Goal: Book appointment/travel/reservation

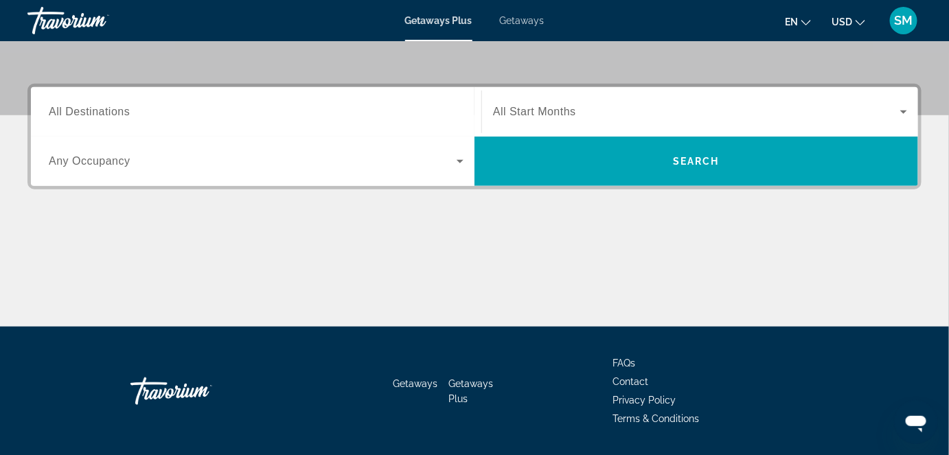
scroll to position [299, 0]
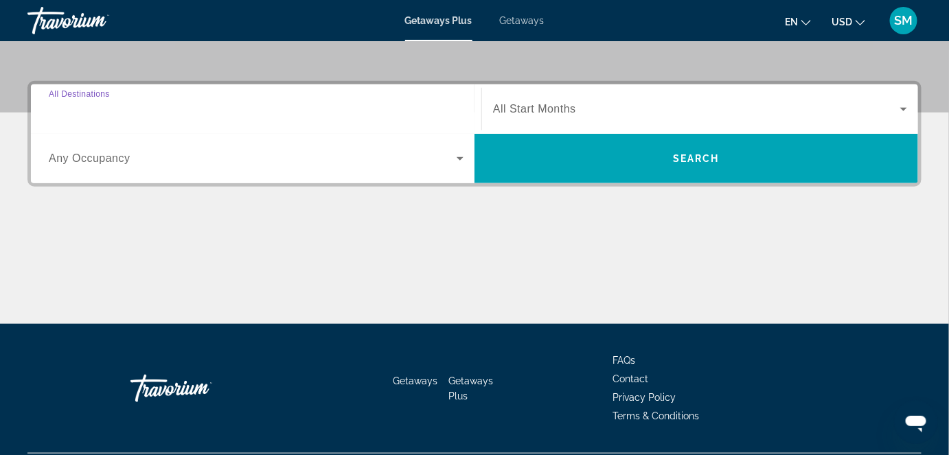
click at [146, 102] on input "Destination All Destinations" at bounding box center [256, 110] width 415 height 16
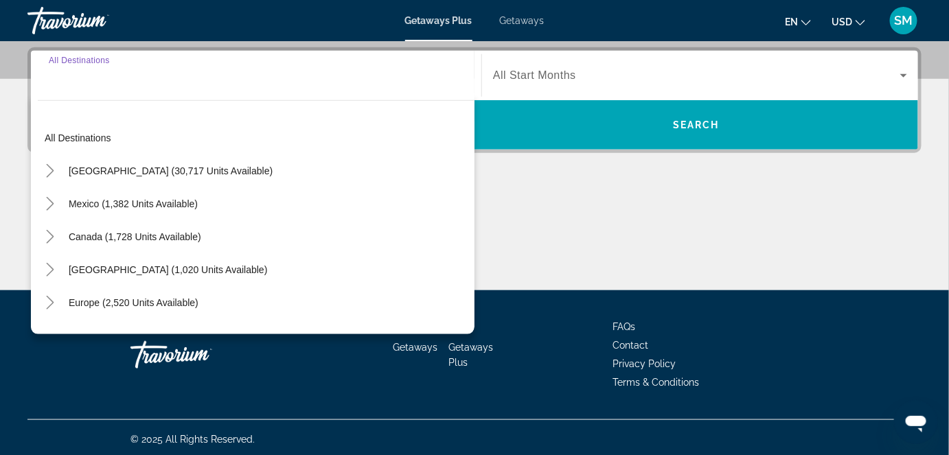
scroll to position [335, 0]
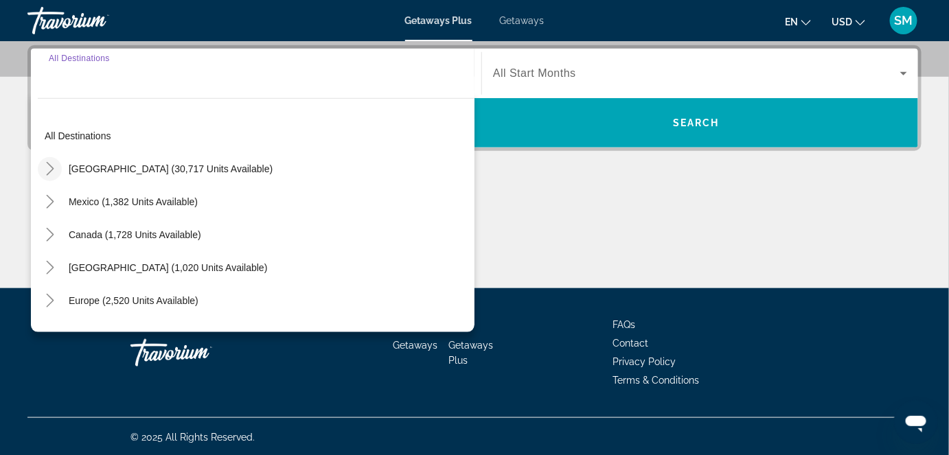
click at [46, 169] on icon "Toggle United States (30,717 units available)" at bounding box center [50, 169] width 14 height 14
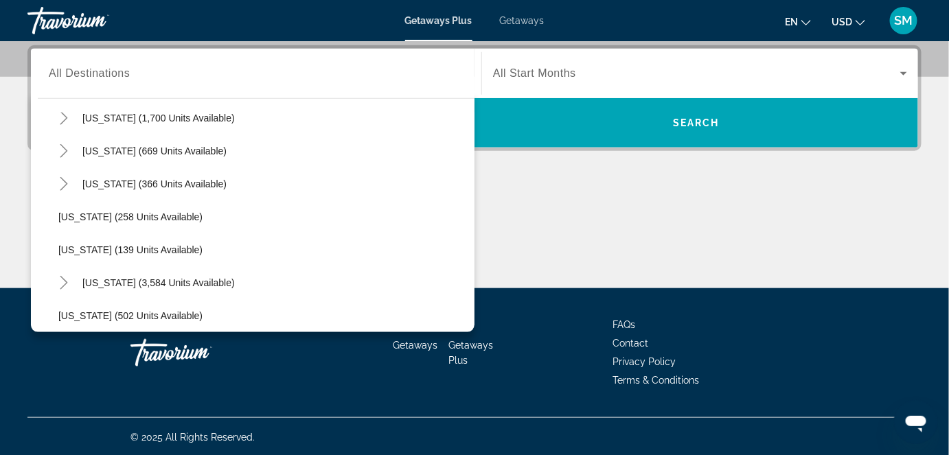
scroll to position [1059, 0]
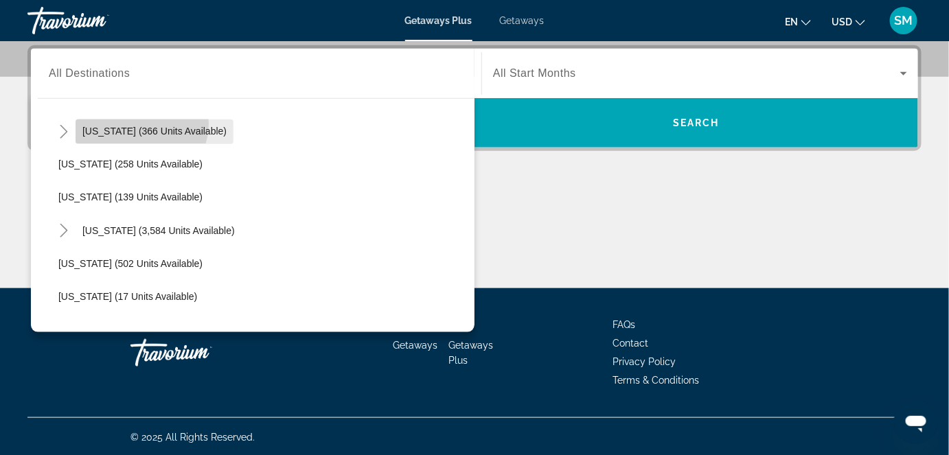
click at [140, 123] on span "Search widget" at bounding box center [155, 131] width 158 height 33
type input "**********"
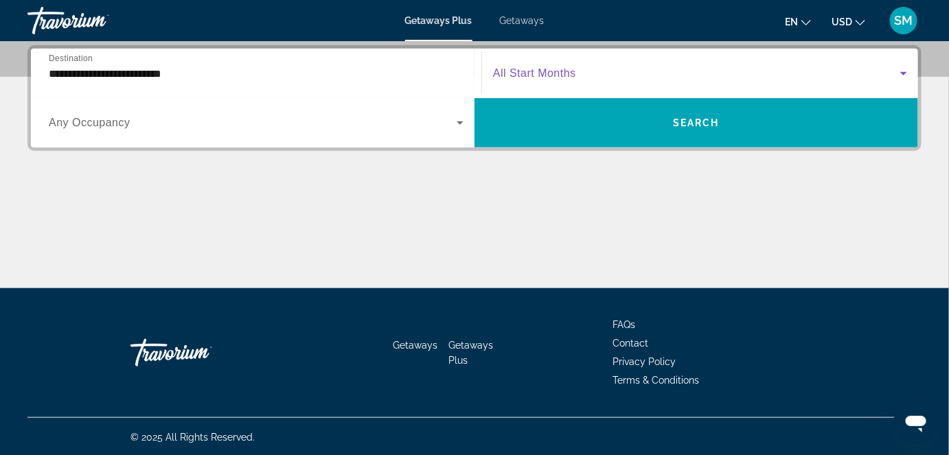
click at [901, 71] on icon "Search widget" at bounding box center [904, 73] width 16 height 16
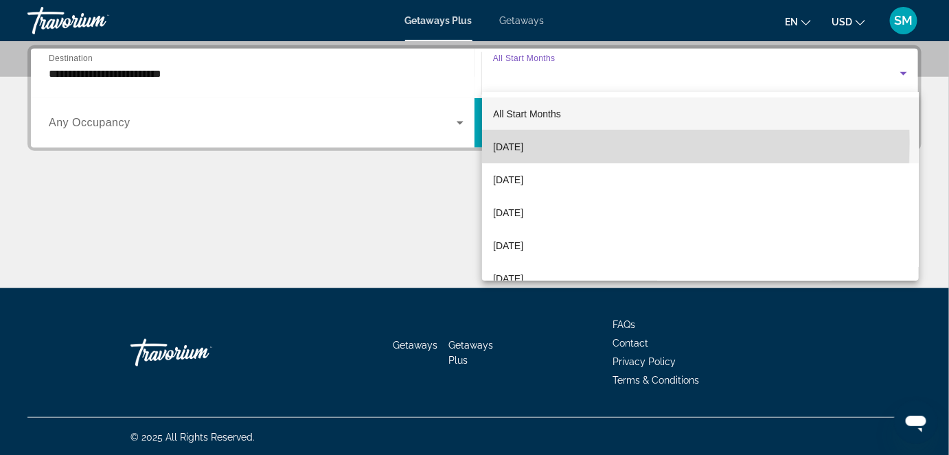
click at [523, 143] on span "[DATE]" at bounding box center [508, 147] width 30 height 16
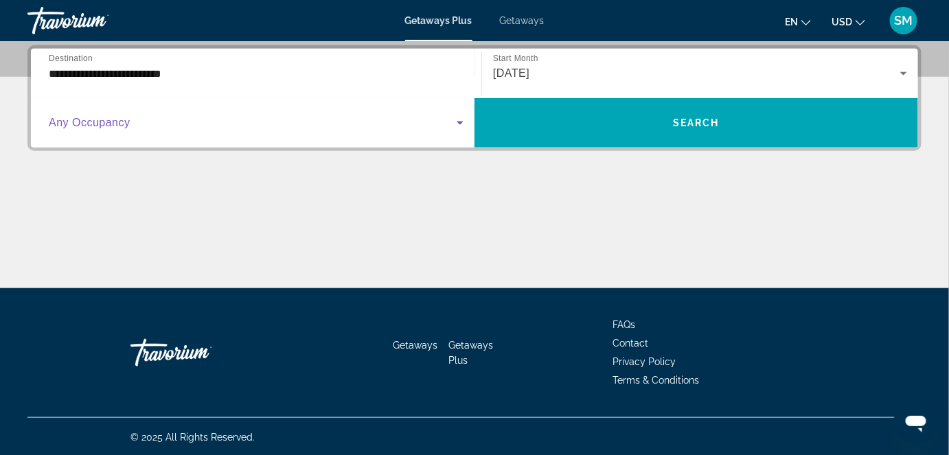
click at [177, 129] on span "Search widget" at bounding box center [253, 123] width 408 height 16
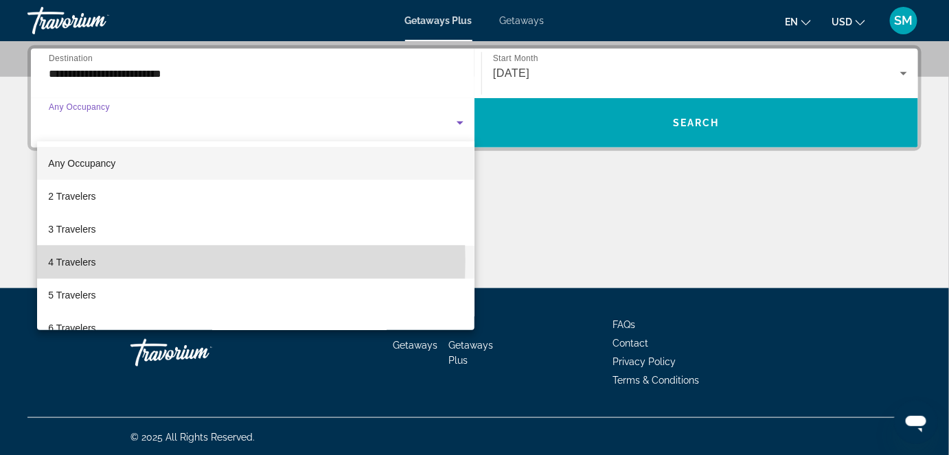
click at [71, 261] on span "4 Travelers" at bounding box center [71, 262] width 47 height 16
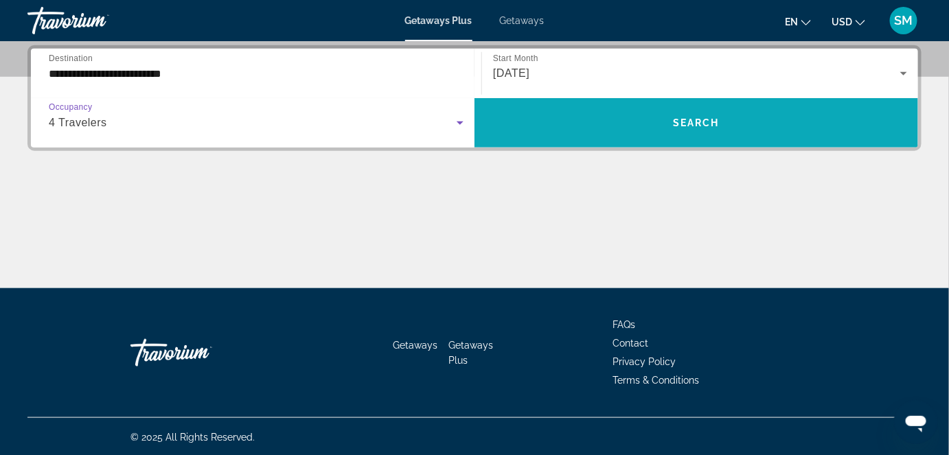
click at [652, 128] on span "Search widget" at bounding box center [697, 122] width 444 height 33
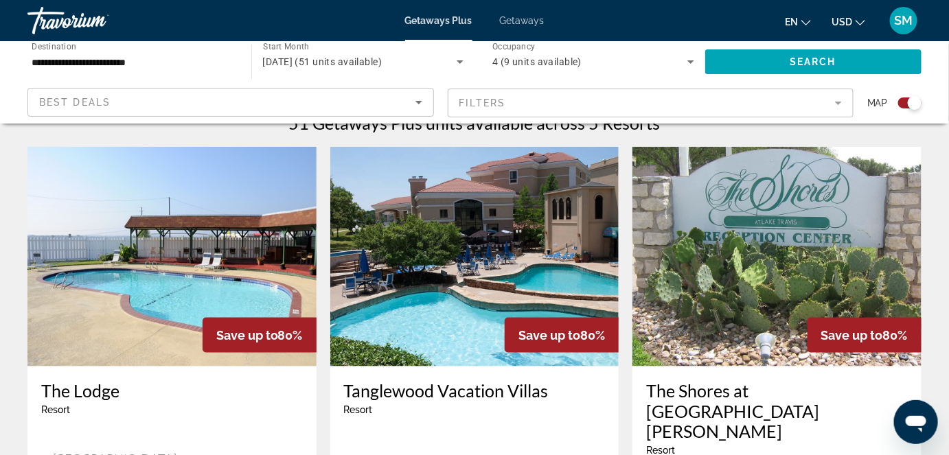
scroll to position [449, 0]
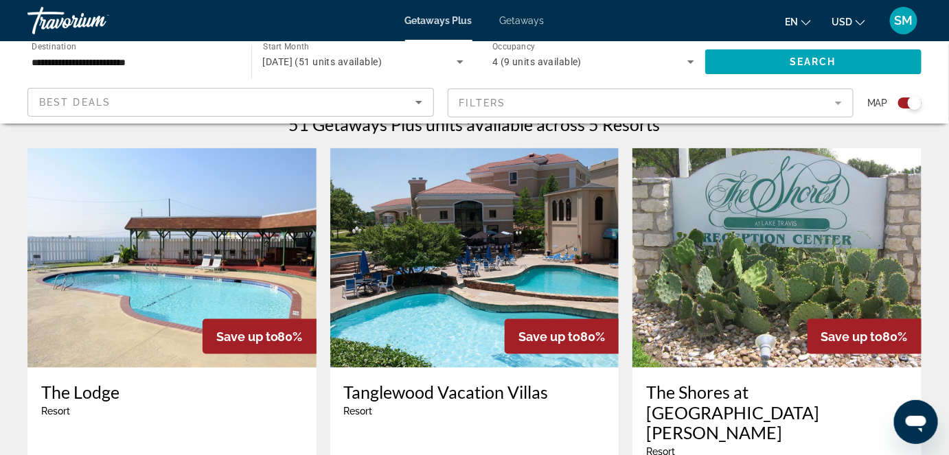
click at [767, 236] on img "Main content" at bounding box center [777, 258] width 289 height 220
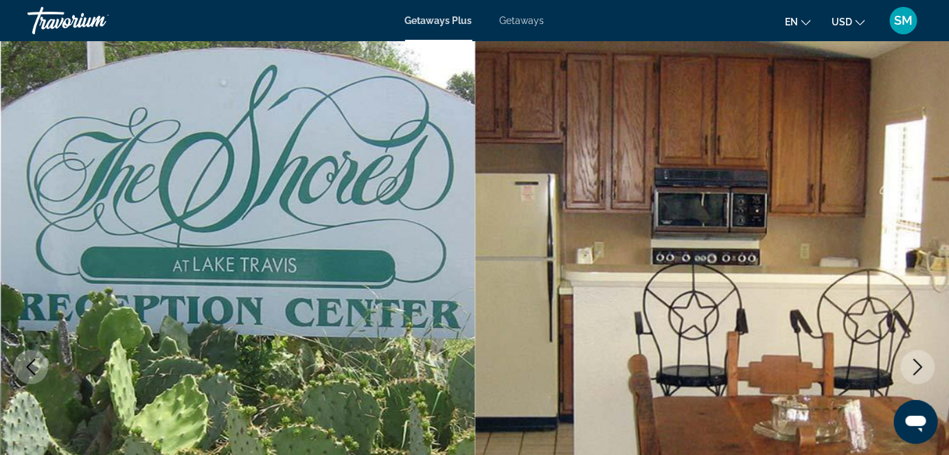
click at [935, 383] on img "Main content" at bounding box center [712, 367] width 475 height 652
click at [914, 372] on icon "Next image" at bounding box center [918, 367] width 16 height 16
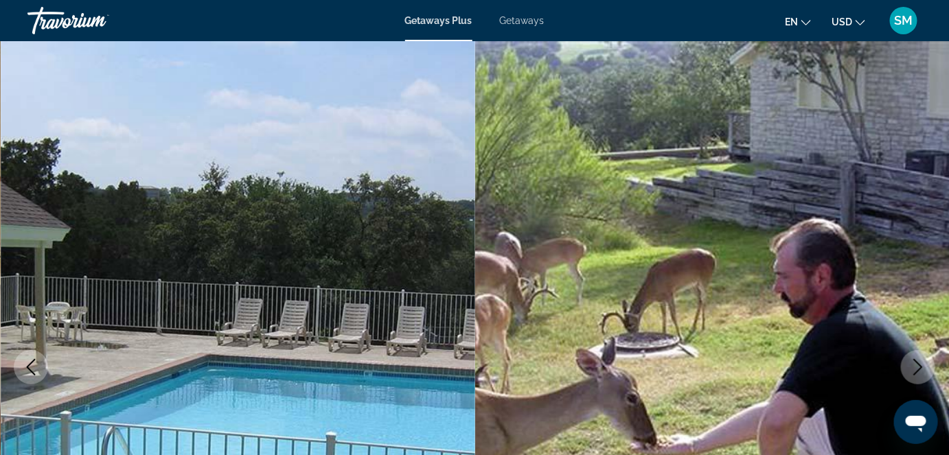
click at [914, 372] on icon "Next image" at bounding box center [918, 367] width 16 height 16
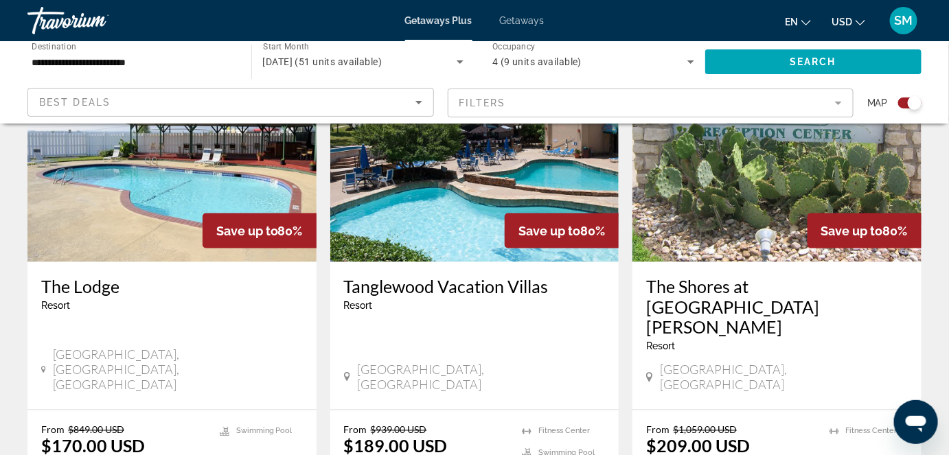
click at [474, 262] on div "Save up to 80% Tanglewood Vacation [GEOGRAPHIC_DATA] - This is an adults only r…" at bounding box center [474, 226] width 289 height 367
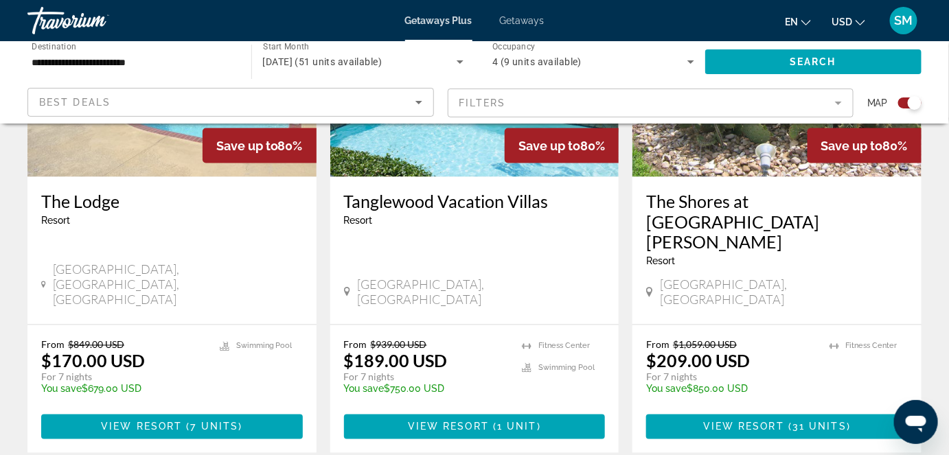
scroll to position [649, 0]
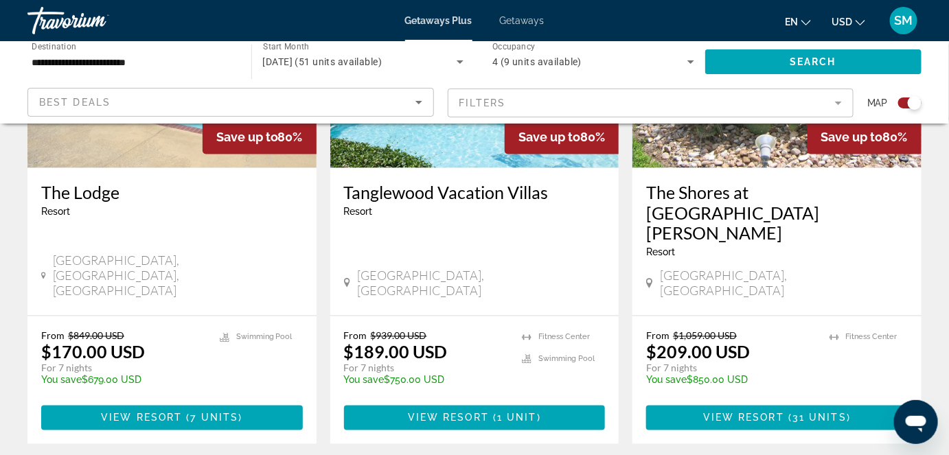
click at [474, 317] on div "From $939.00 USD $189.00 USD For 7 nights You save $750.00 USD temp 3 [GEOGRAPH…" at bounding box center [474, 381] width 289 height 128
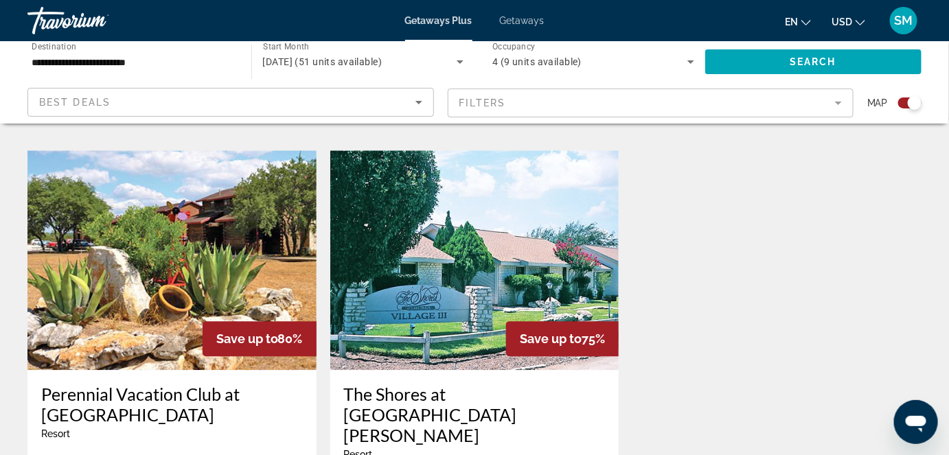
scroll to position [974, 0]
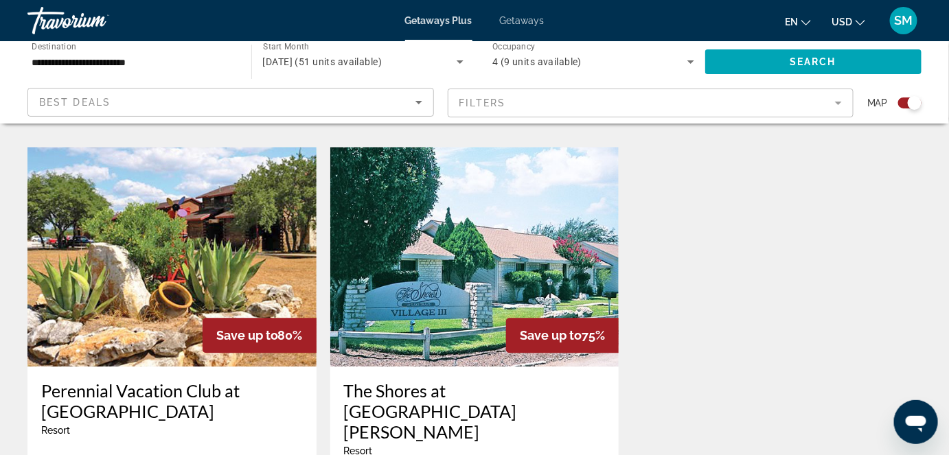
click at [474, 262] on img "Main content" at bounding box center [474, 257] width 289 height 220
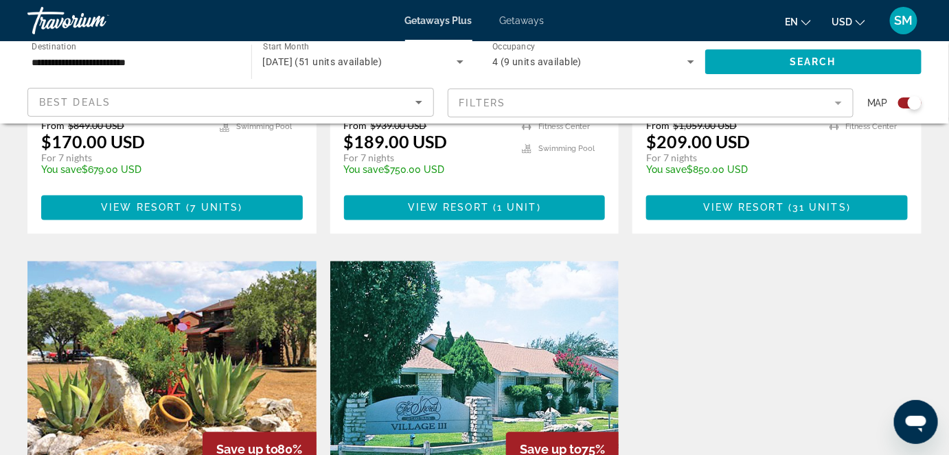
scroll to position [874, 0]
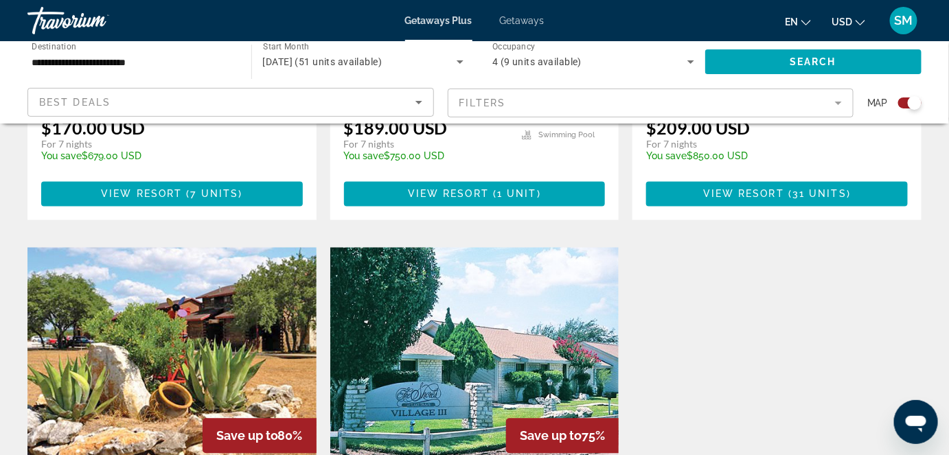
click at [157, 268] on img "Main content" at bounding box center [171, 357] width 289 height 220
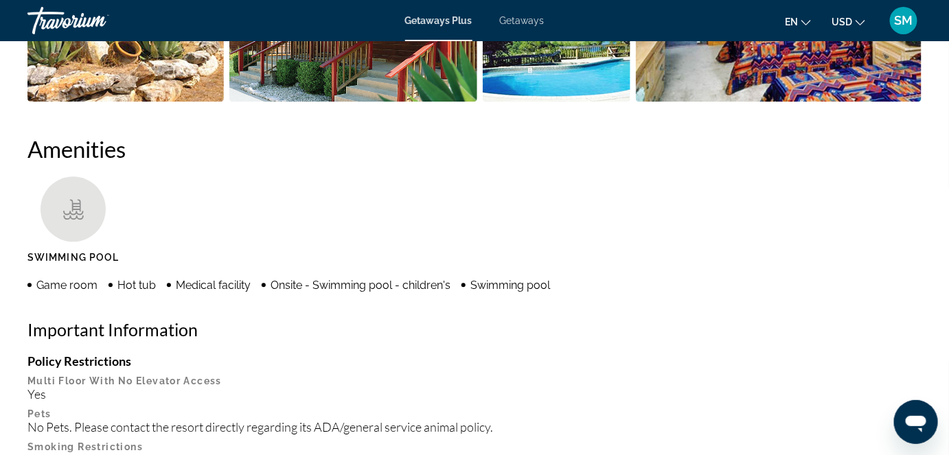
scroll to position [999, 0]
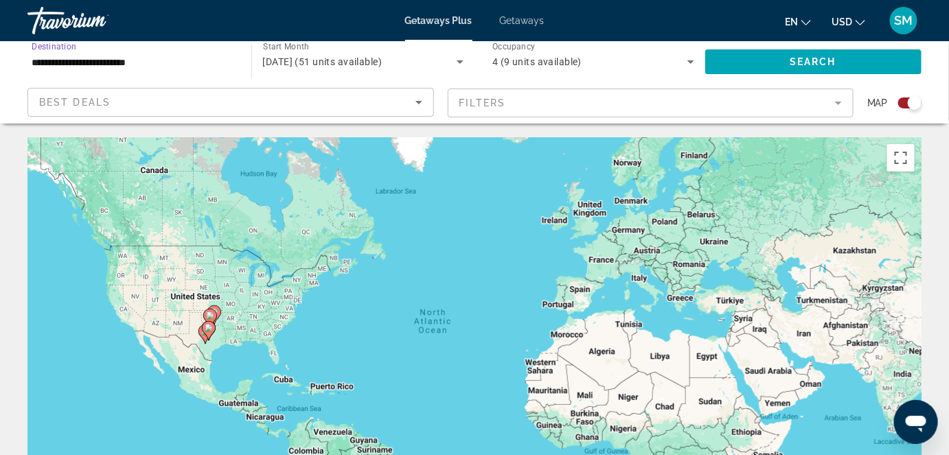
click at [190, 65] on input "**********" at bounding box center [133, 62] width 202 height 16
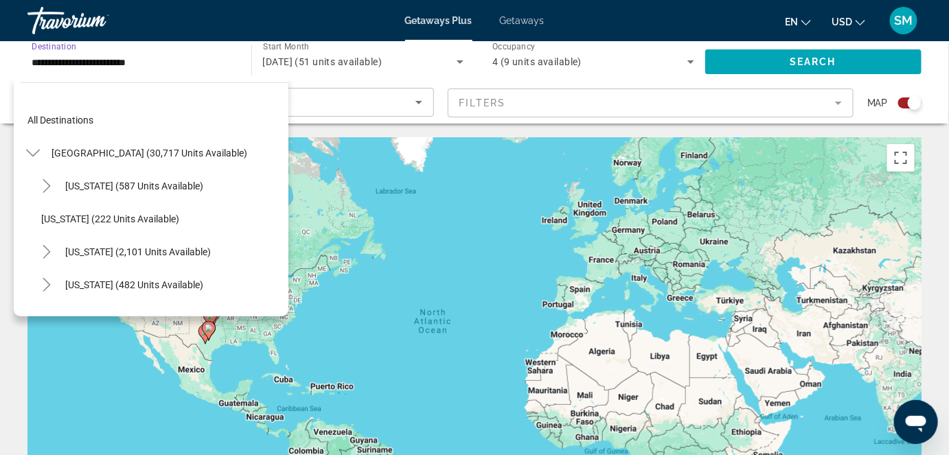
scroll to position [972, 0]
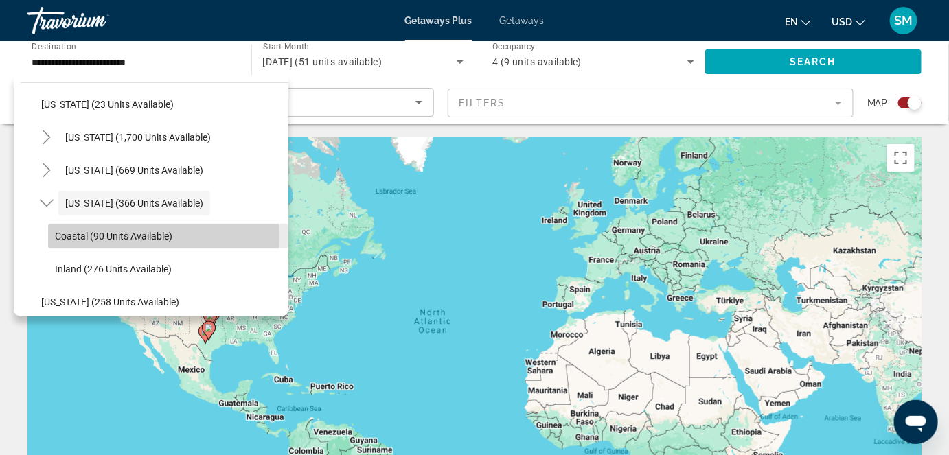
click at [111, 236] on span "Coastal (90 units available)" at bounding box center [113, 236] width 117 height 11
type input "**********"
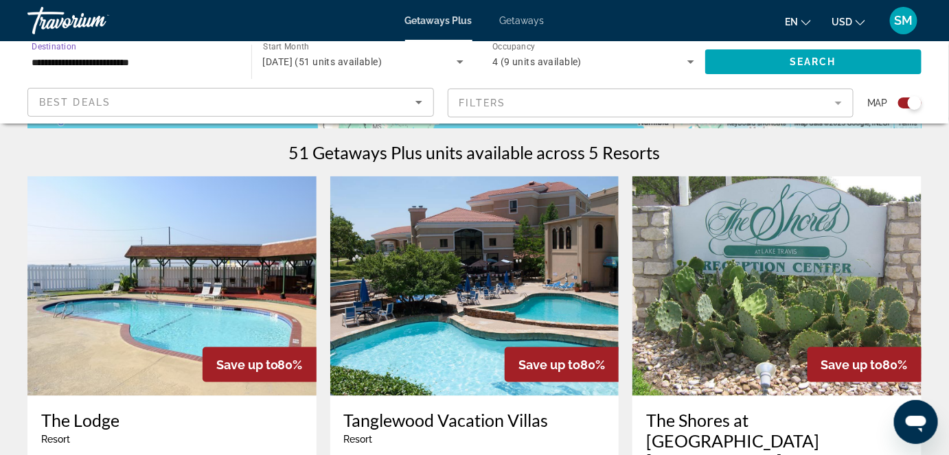
scroll to position [424, 0]
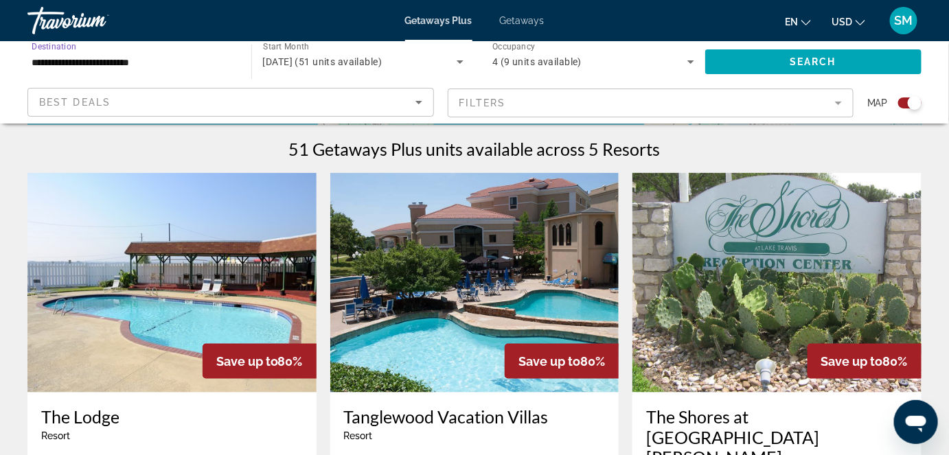
click at [461, 269] on img "Main content" at bounding box center [474, 283] width 289 height 220
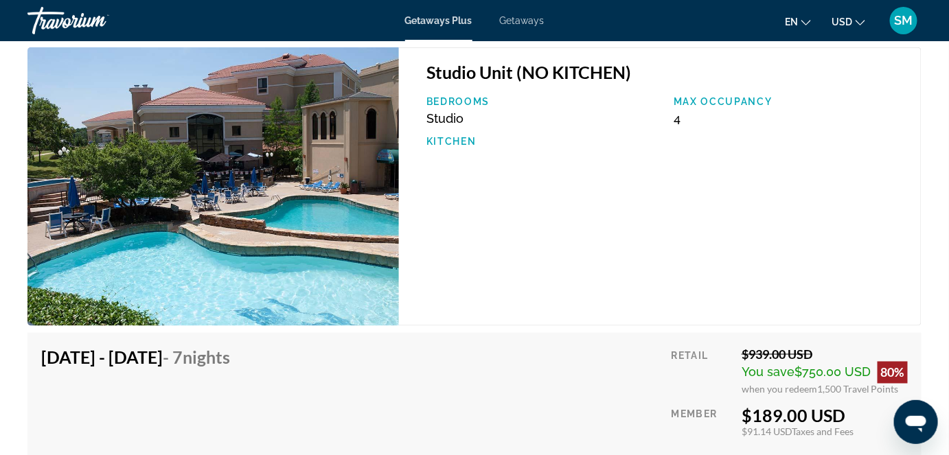
scroll to position [2217, 0]
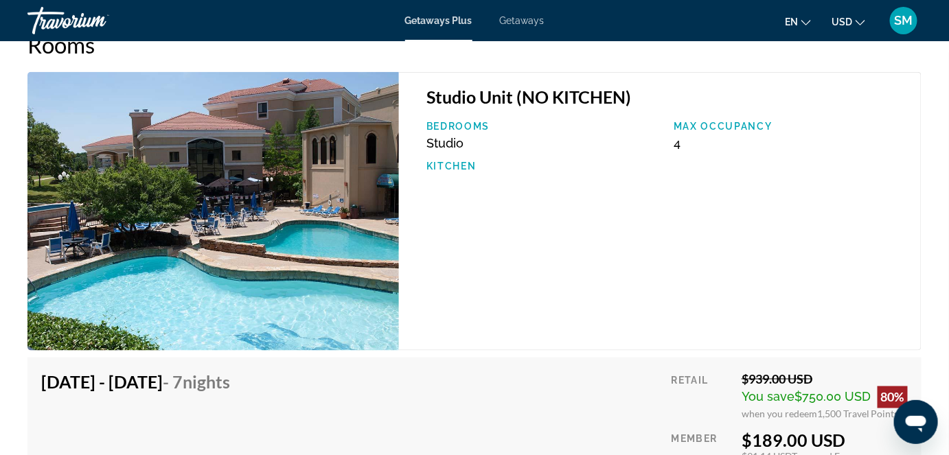
click at [212, 208] on img "Main content" at bounding box center [213, 211] width 372 height 279
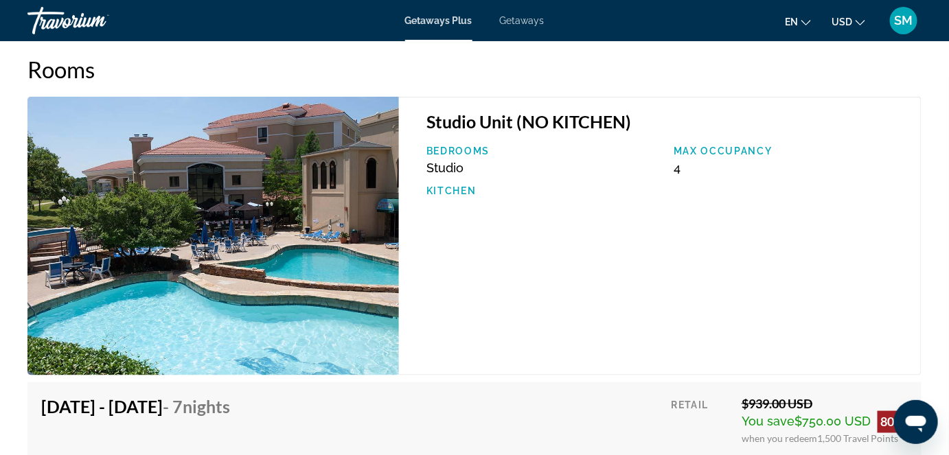
click at [282, 112] on img "Main content" at bounding box center [213, 236] width 372 height 279
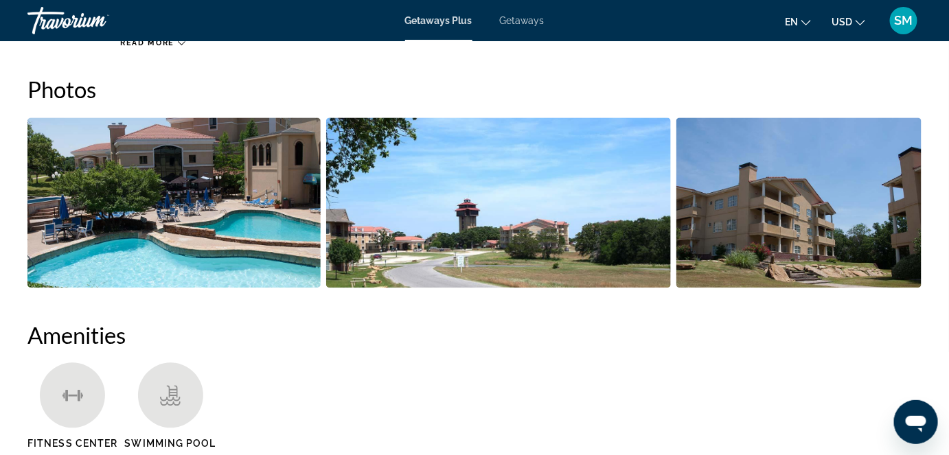
scroll to position [868, 0]
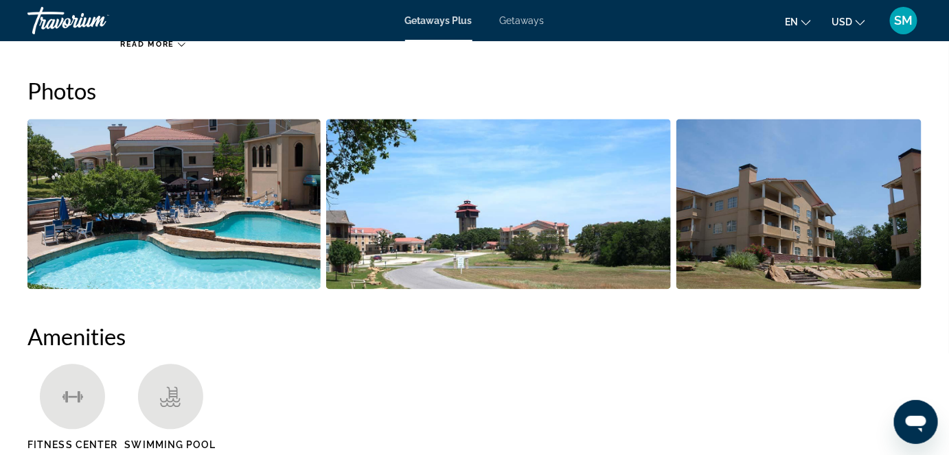
click at [118, 180] on img "Open full-screen image slider" at bounding box center [173, 205] width 293 height 170
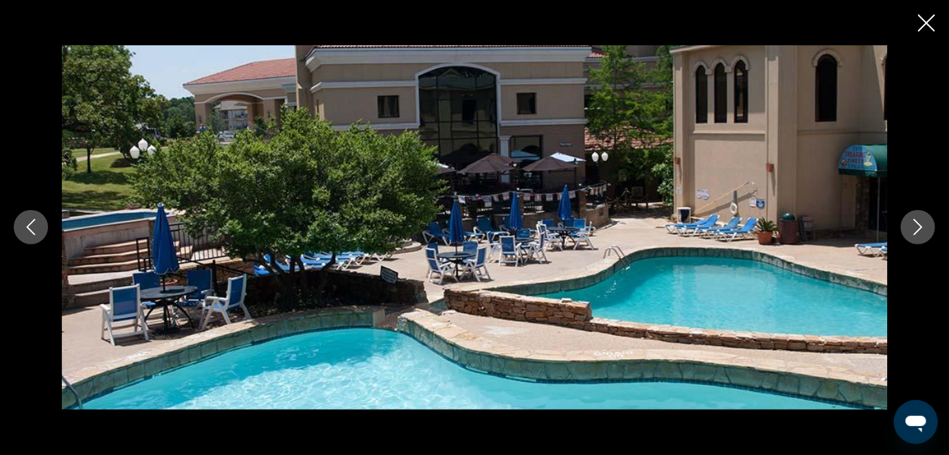
click at [916, 224] on icon "Next image" at bounding box center [918, 227] width 16 height 16
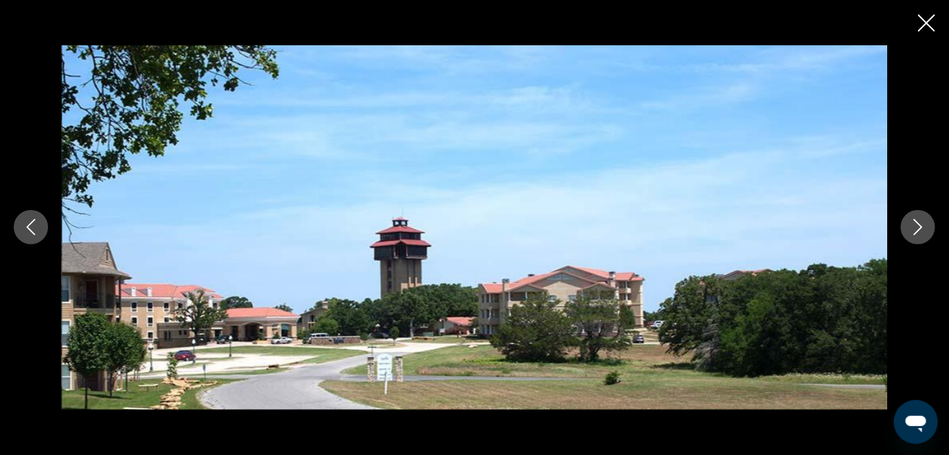
click at [914, 226] on icon "Next image" at bounding box center [918, 227] width 16 height 16
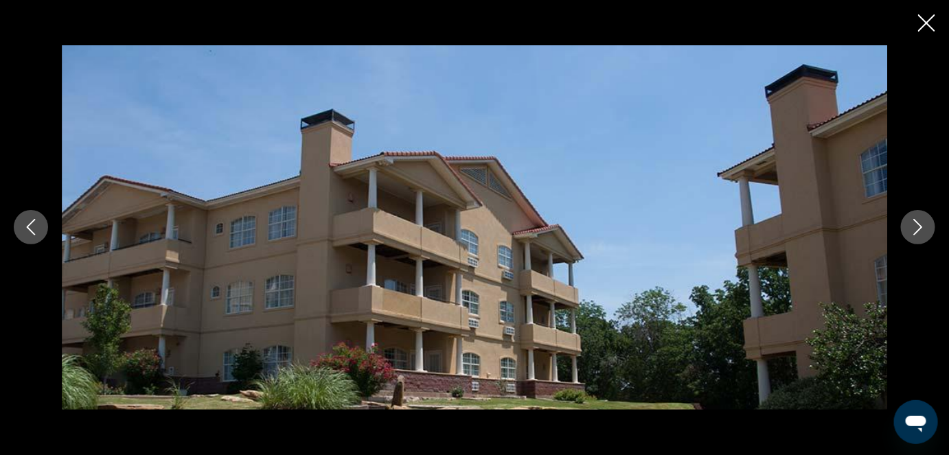
click at [913, 228] on icon "Next image" at bounding box center [918, 227] width 16 height 16
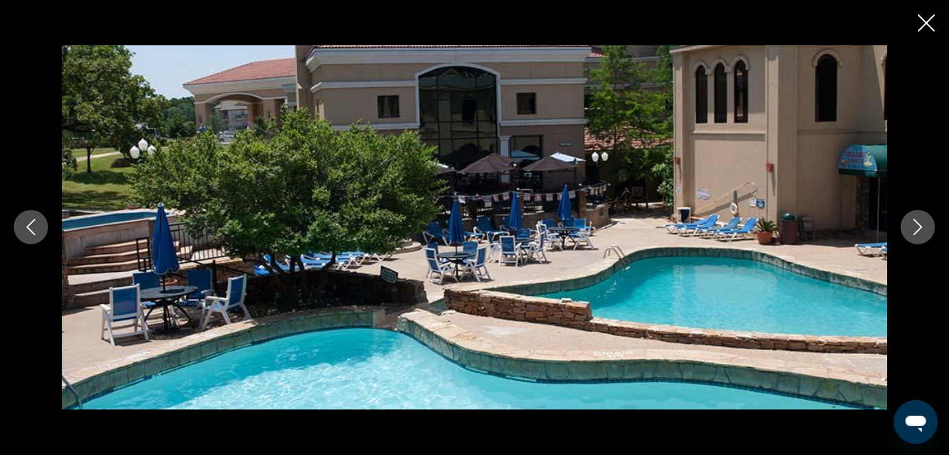
click at [913, 228] on icon "Next image" at bounding box center [918, 227] width 16 height 16
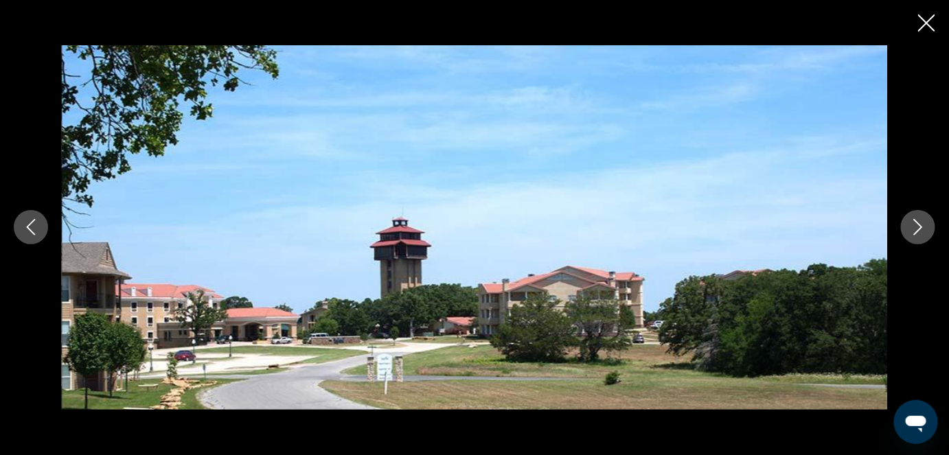
click at [913, 228] on icon "Next image" at bounding box center [918, 227] width 16 height 16
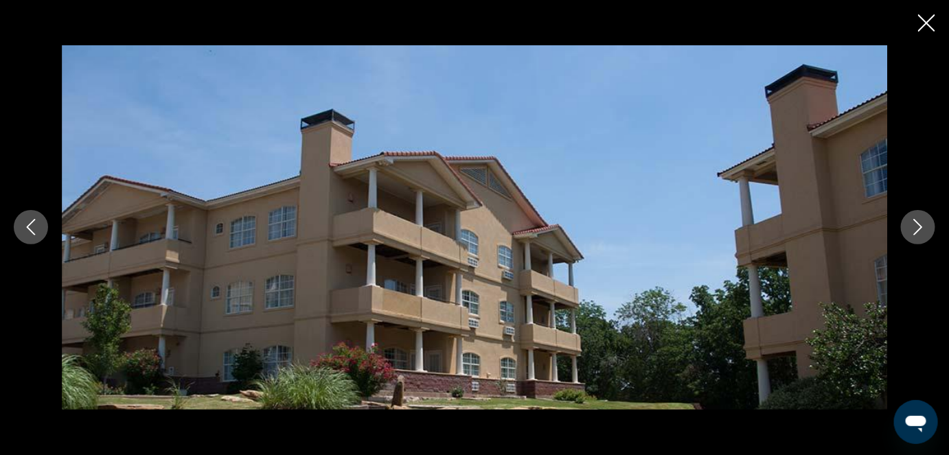
click at [913, 228] on icon "Next image" at bounding box center [918, 227] width 16 height 16
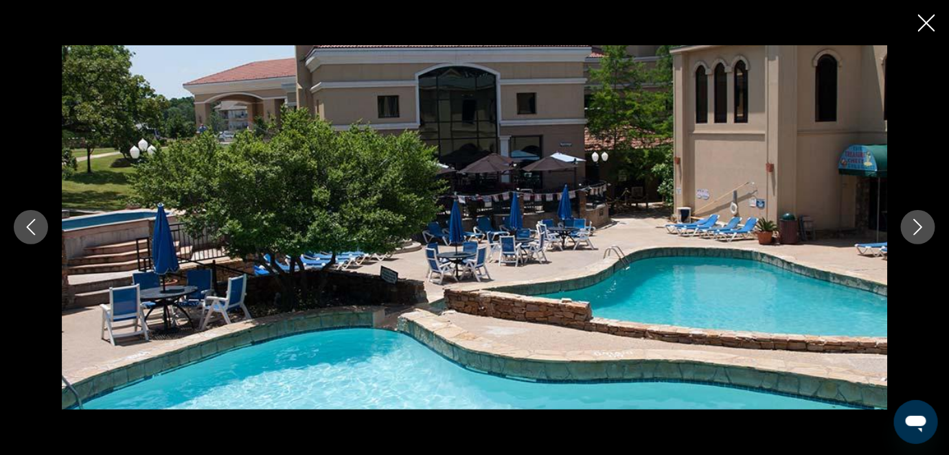
click at [913, 228] on icon "Next image" at bounding box center [918, 227] width 16 height 16
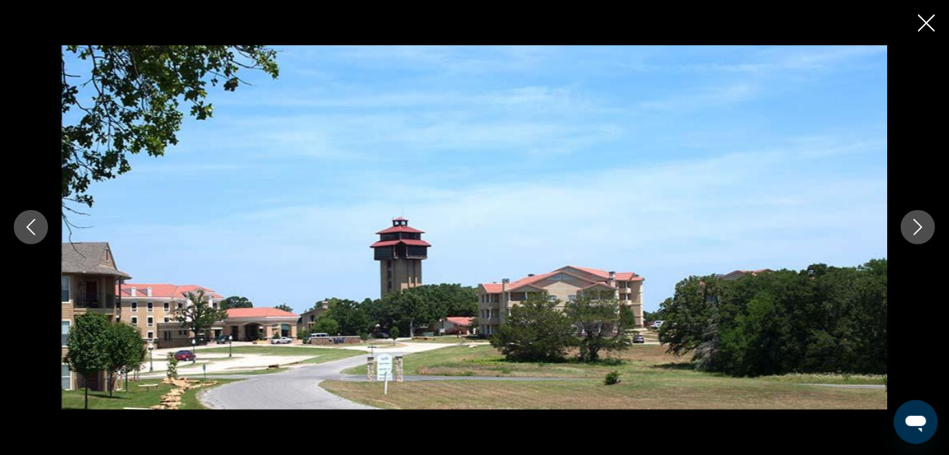
click at [913, 228] on icon "Next image" at bounding box center [918, 227] width 16 height 16
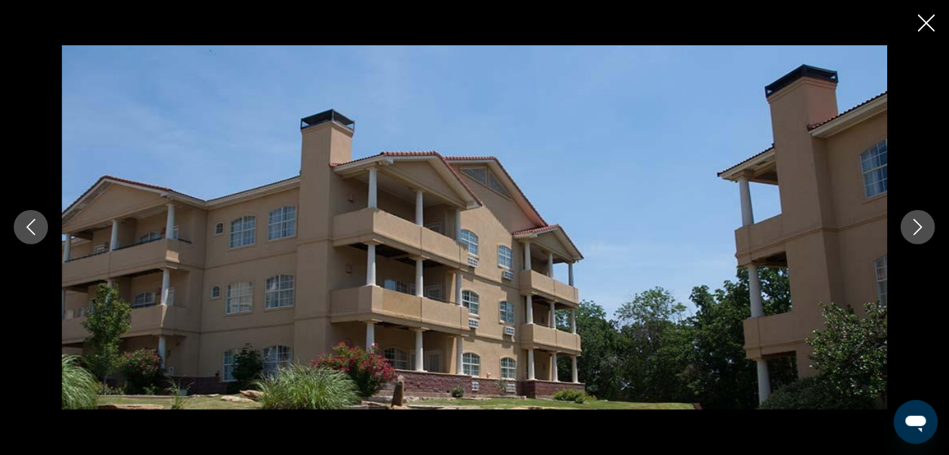
click at [913, 228] on icon "Next image" at bounding box center [918, 227] width 16 height 16
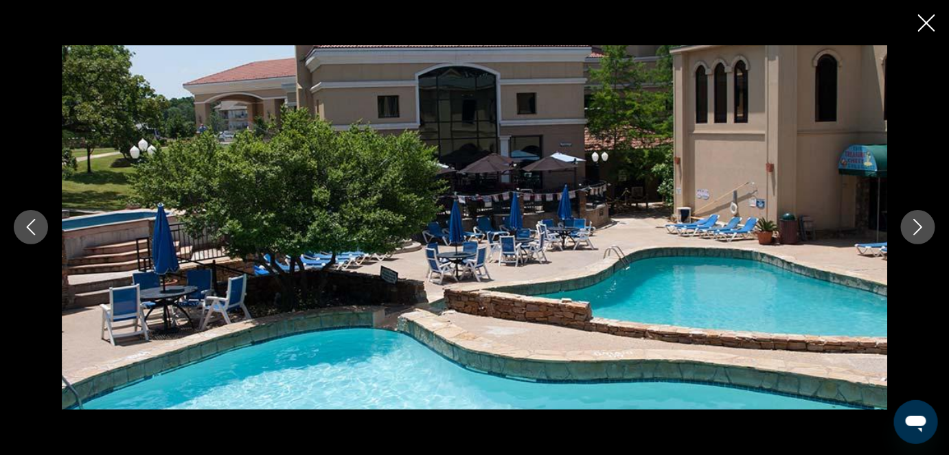
click at [913, 228] on icon "Next image" at bounding box center [918, 227] width 16 height 16
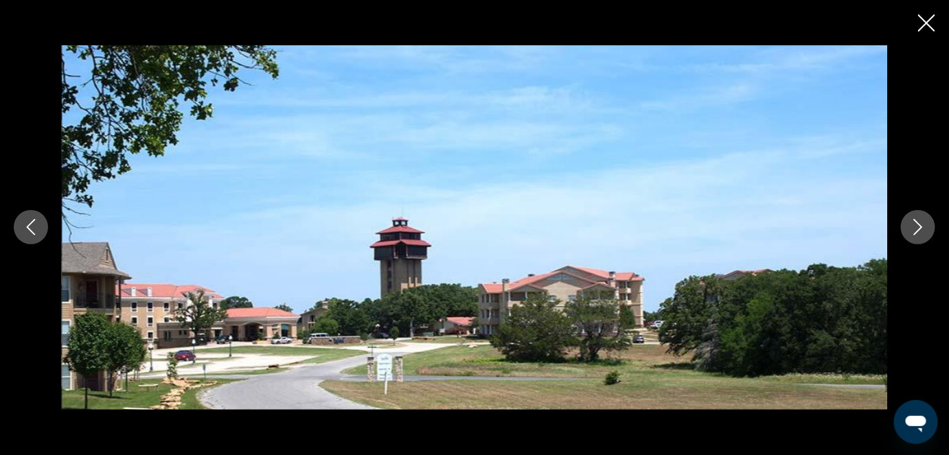
click at [913, 228] on icon "Next image" at bounding box center [918, 227] width 16 height 16
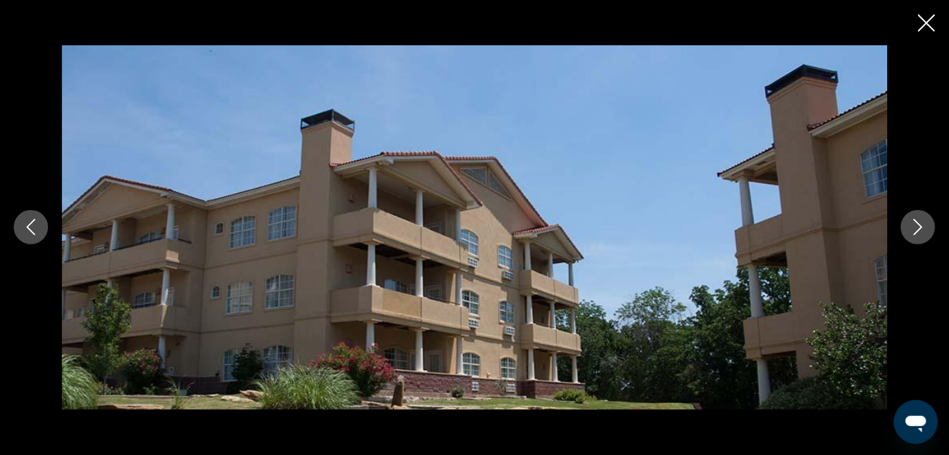
click at [913, 228] on icon "Next image" at bounding box center [918, 227] width 16 height 16
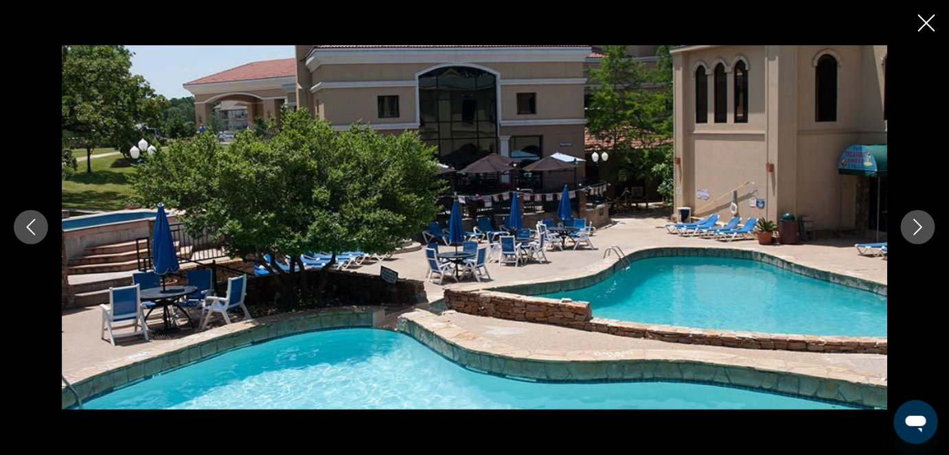
click at [933, 23] on icon "Close slideshow" at bounding box center [926, 22] width 17 height 17
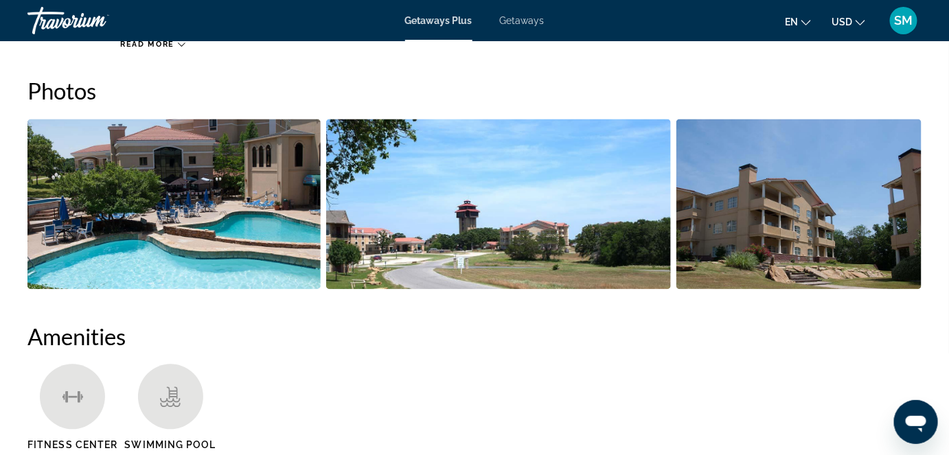
click at [515, 27] on div "Getaways Plus Getaways en English Español Français Italiano Português русский U…" at bounding box center [474, 21] width 949 height 36
click at [519, 17] on span "Getaways" at bounding box center [522, 20] width 45 height 11
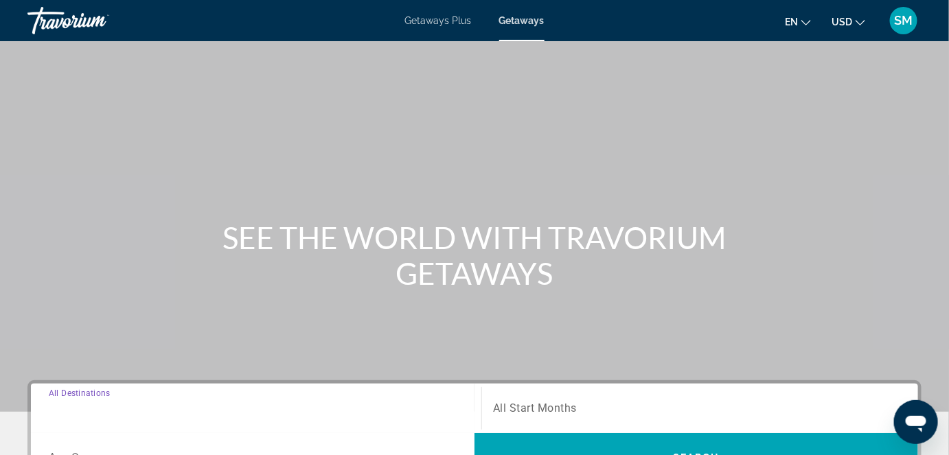
click at [102, 401] on input "Destination All Destinations" at bounding box center [256, 409] width 415 height 16
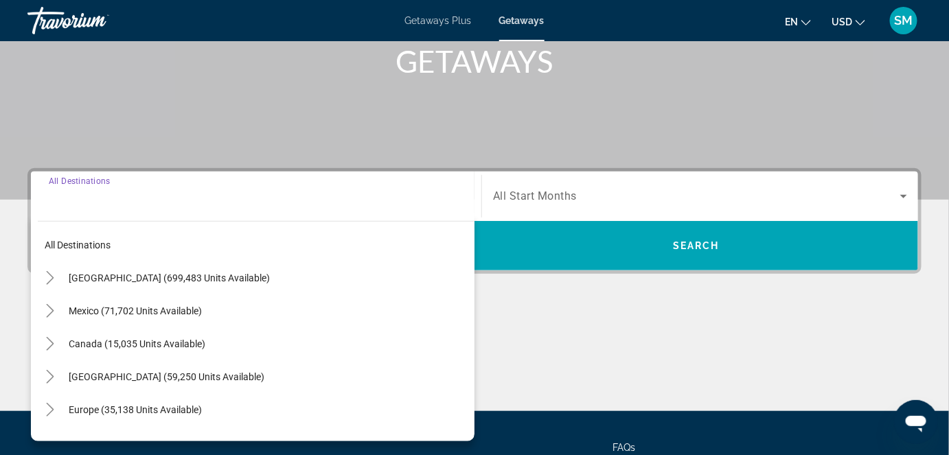
scroll to position [335, 0]
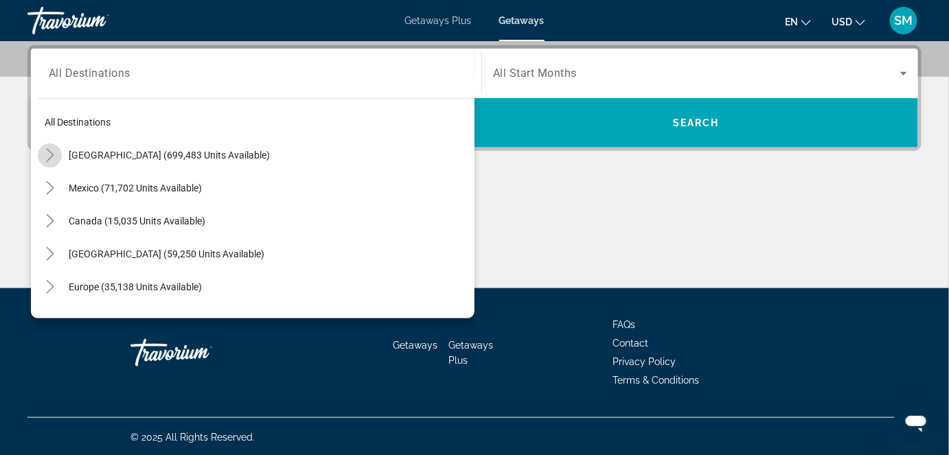
click at [48, 153] on icon "Toggle United States (699,483 units available)" at bounding box center [50, 155] width 14 height 14
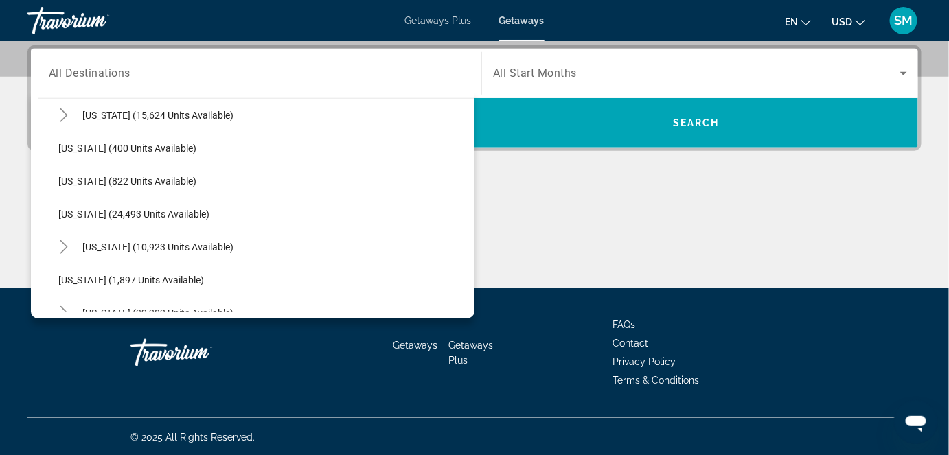
scroll to position [1001, 0]
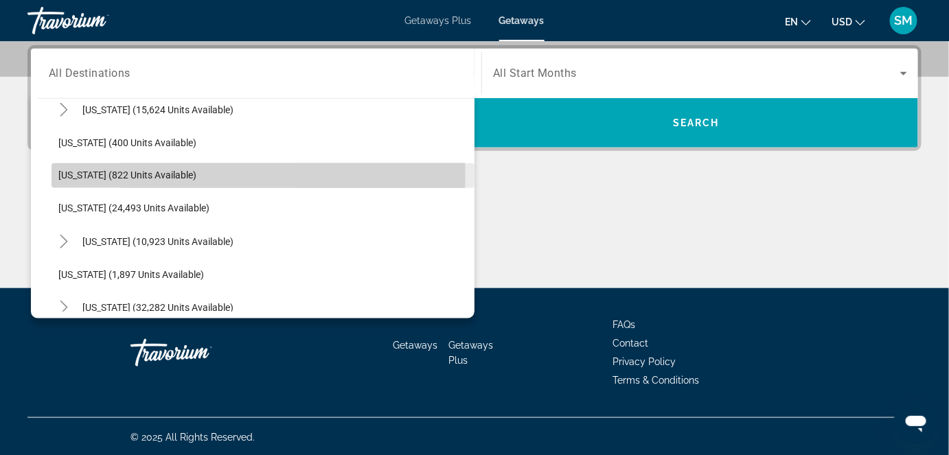
click at [118, 174] on span "[US_STATE] (822 units available)" at bounding box center [127, 175] width 138 height 11
type input "**********"
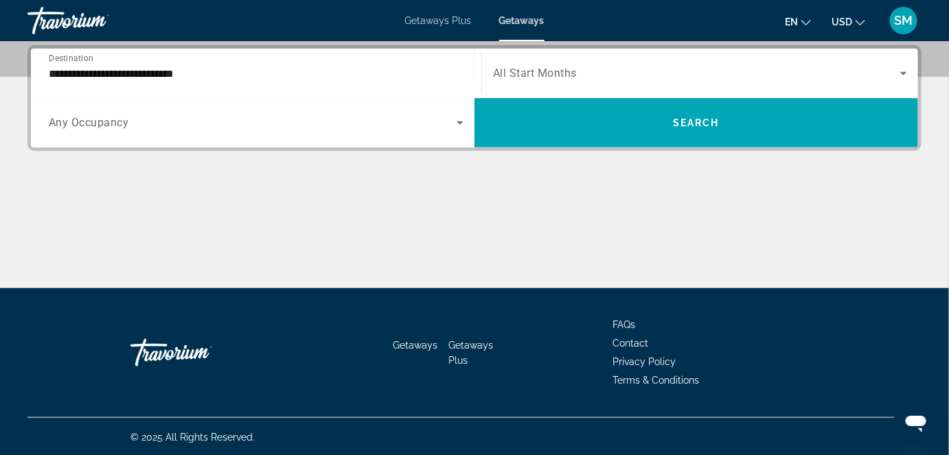
click at [519, 75] on span "All Start Months" at bounding box center [535, 73] width 84 height 13
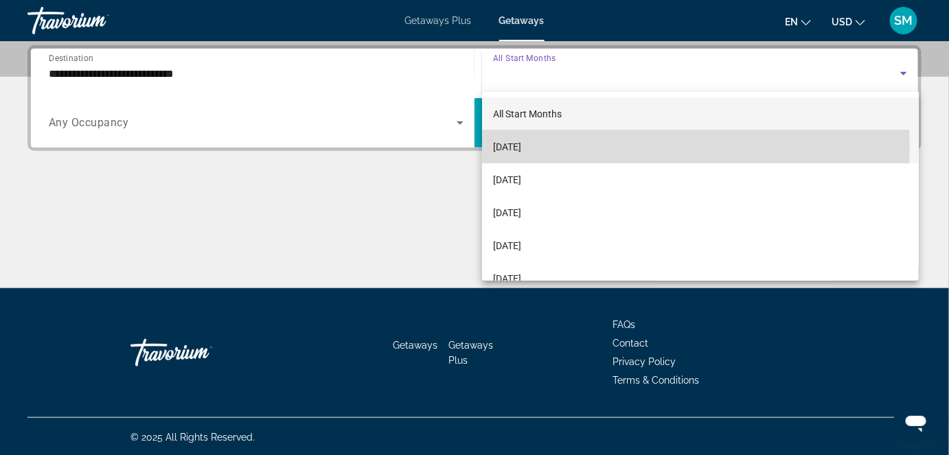
click at [516, 147] on span "[DATE]" at bounding box center [507, 147] width 28 height 16
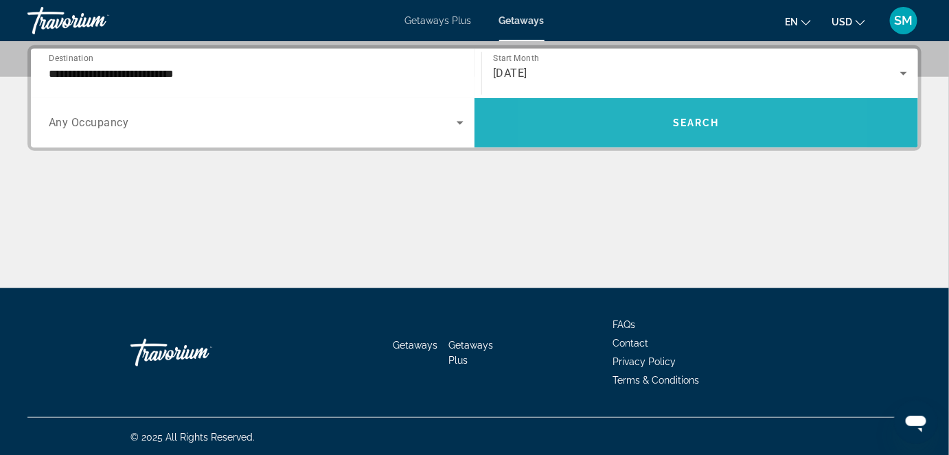
click at [632, 126] on span "Search widget" at bounding box center [697, 122] width 444 height 33
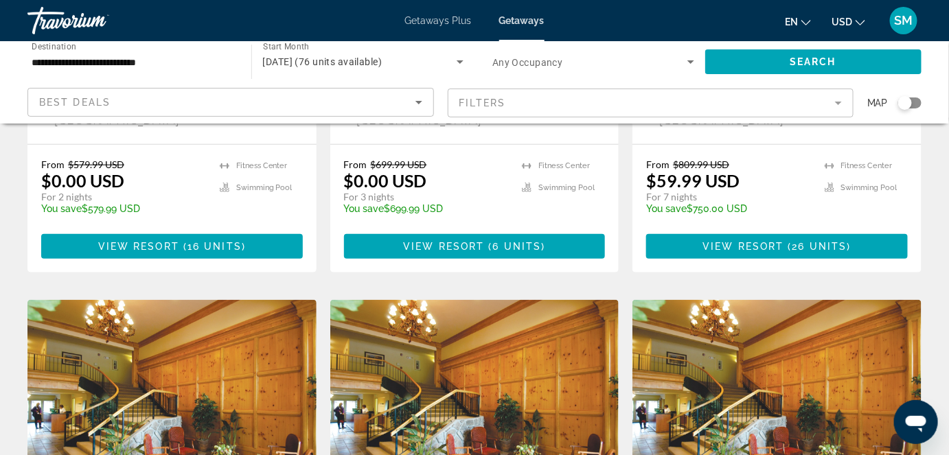
scroll to position [374, 0]
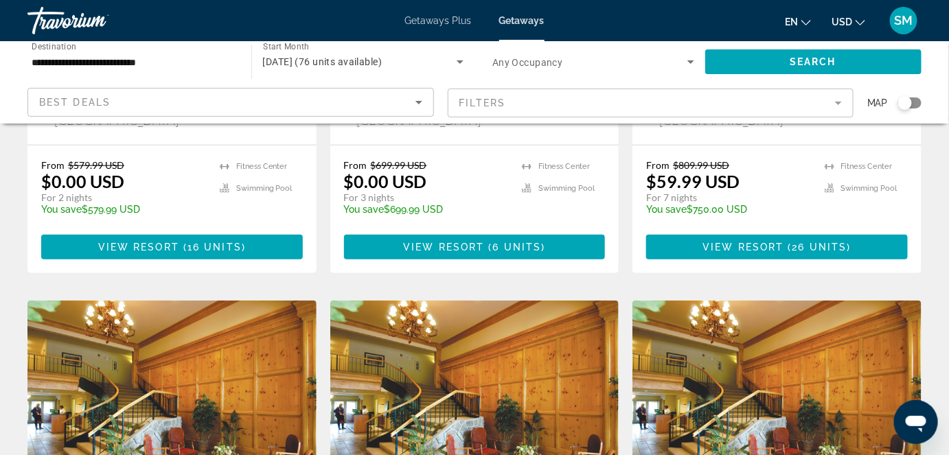
click at [487, 376] on img "Main content" at bounding box center [474, 411] width 289 height 220
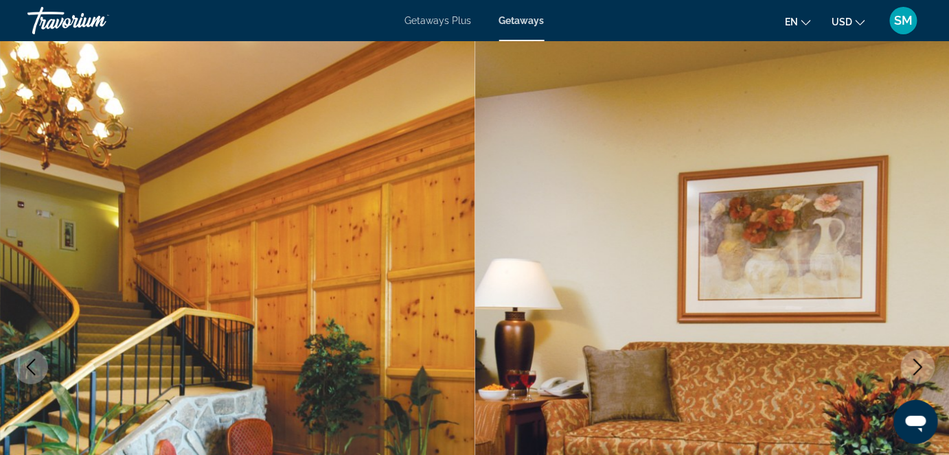
click at [905, 235] on img "Main content" at bounding box center [712, 367] width 475 height 652
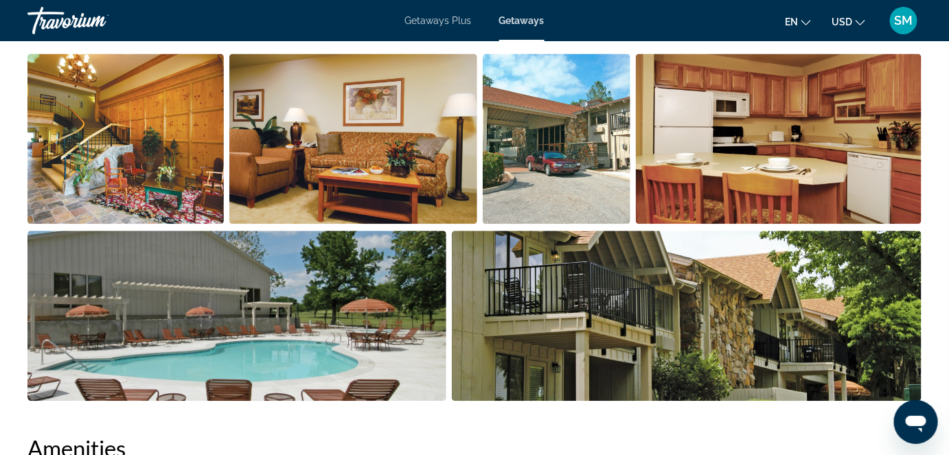
scroll to position [924, 0]
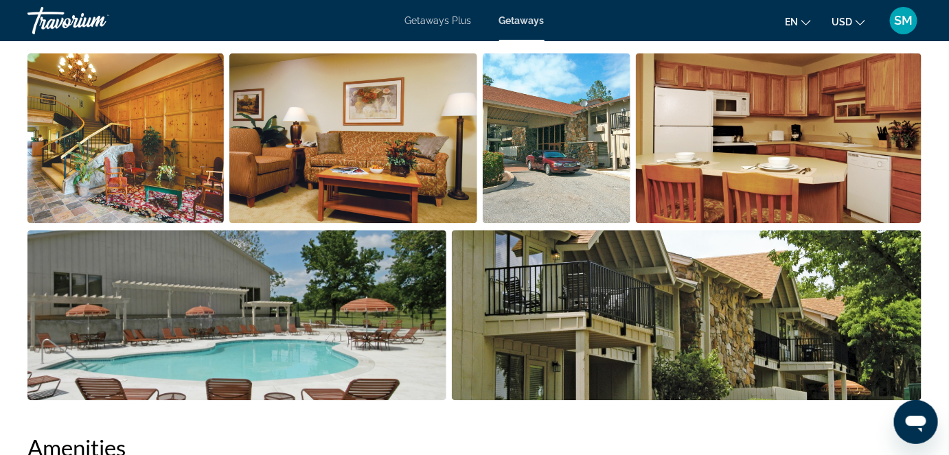
click at [557, 124] on img "Open full-screen image slider" at bounding box center [557, 138] width 148 height 170
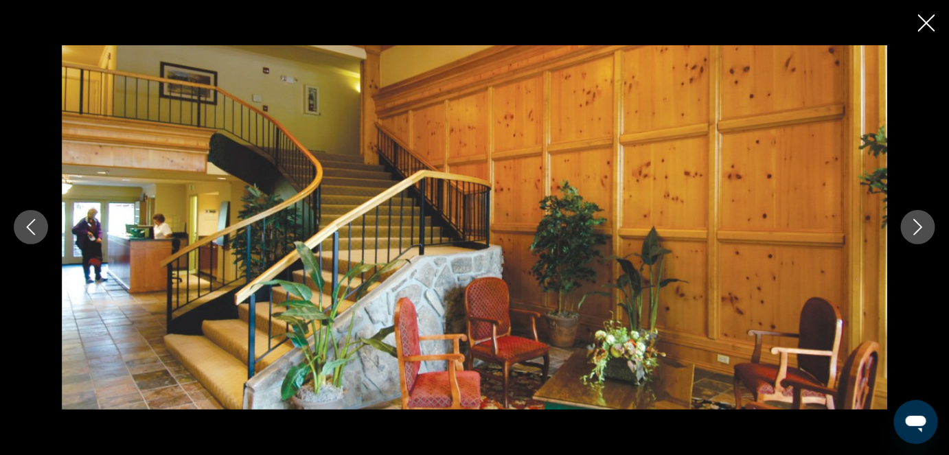
click at [913, 225] on icon "Next image" at bounding box center [918, 227] width 16 height 16
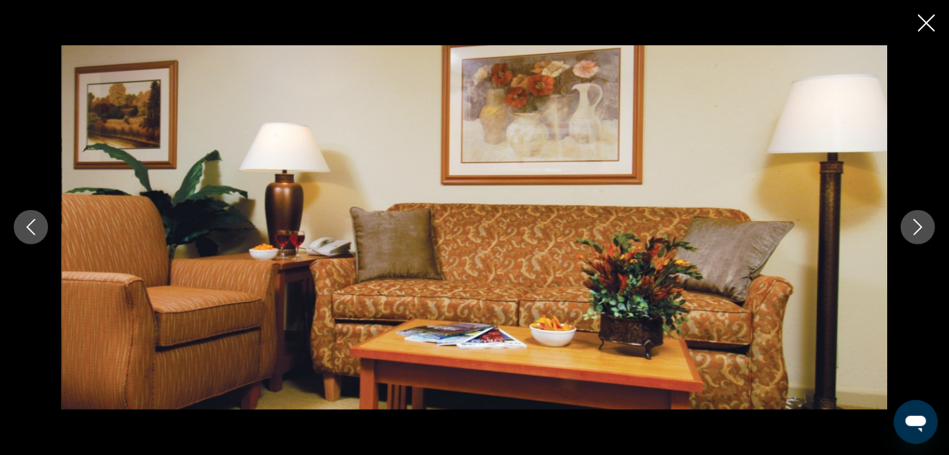
click at [913, 225] on icon "Next image" at bounding box center [918, 227] width 16 height 16
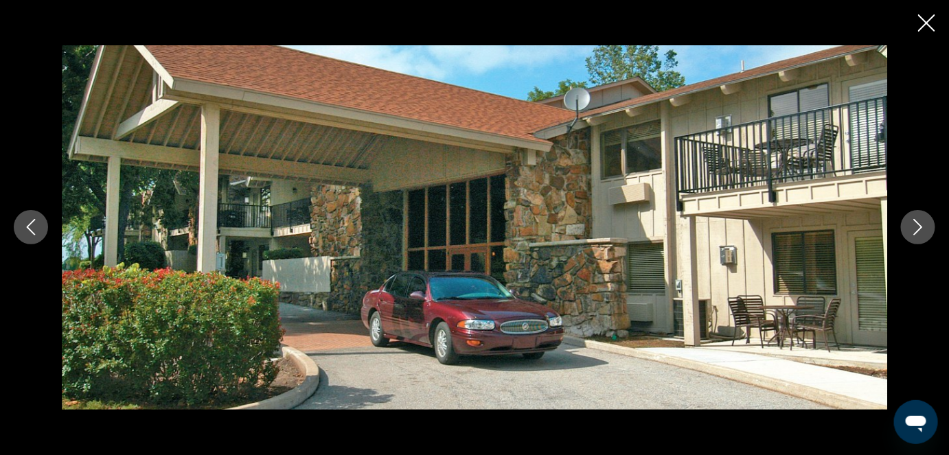
click at [912, 225] on icon "Next image" at bounding box center [918, 227] width 16 height 16
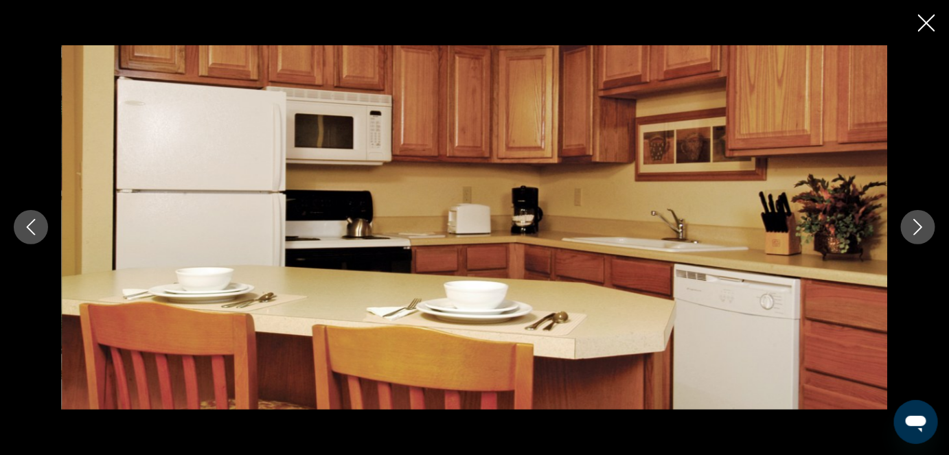
click at [912, 225] on icon "Next image" at bounding box center [918, 227] width 16 height 16
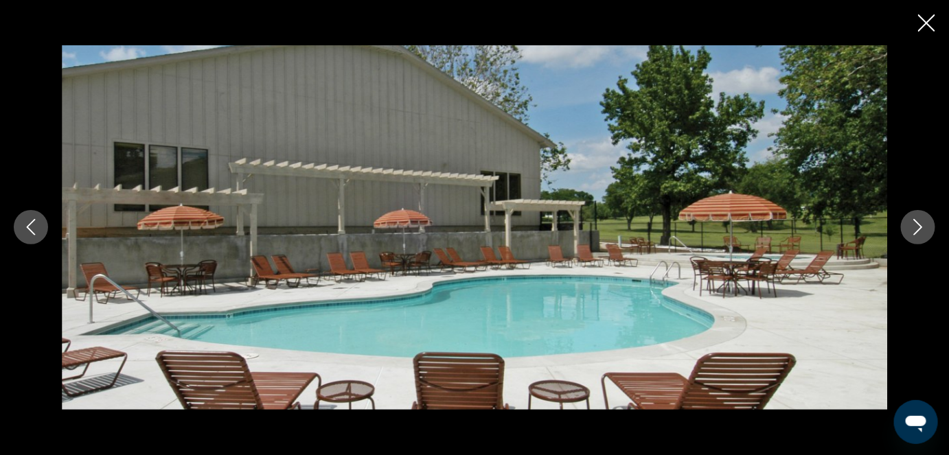
click at [912, 225] on icon "Next image" at bounding box center [918, 227] width 16 height 16
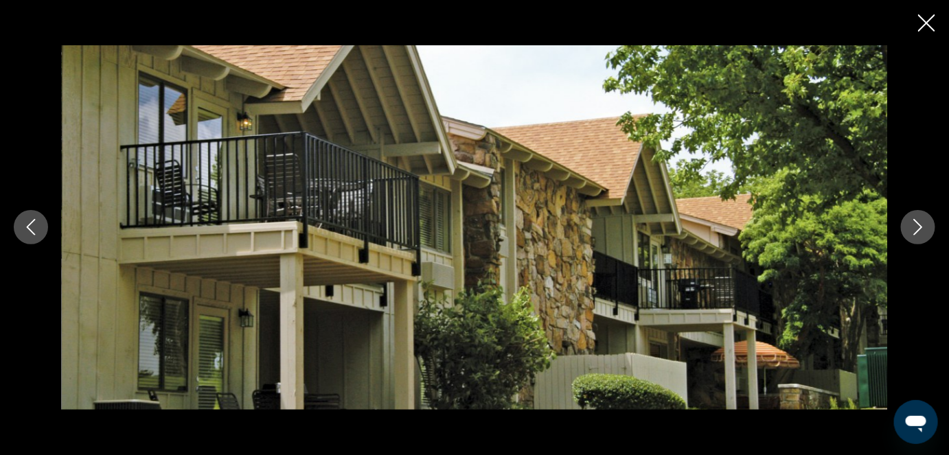
click at [912, 225] on icon "Next image" at bounding box center [918, 227] width 16 height 16
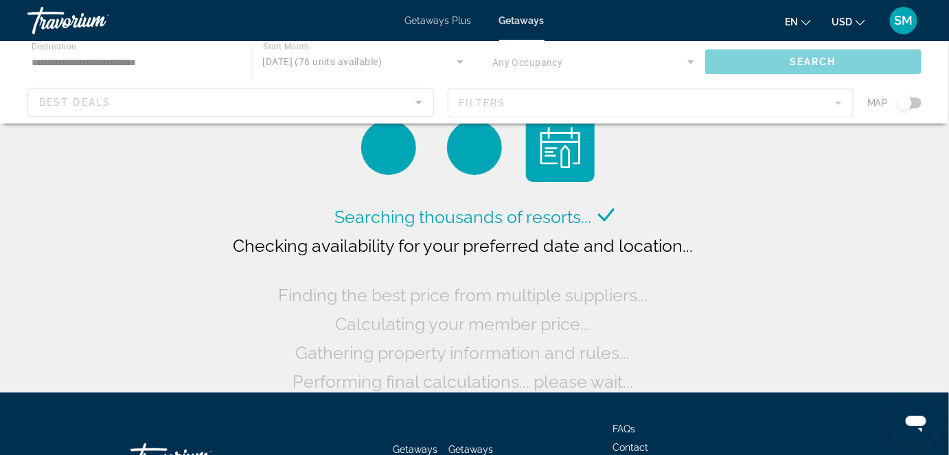
click at [63, 52] on div "Main content" at bounding box center [474, 82] width 949 height 82
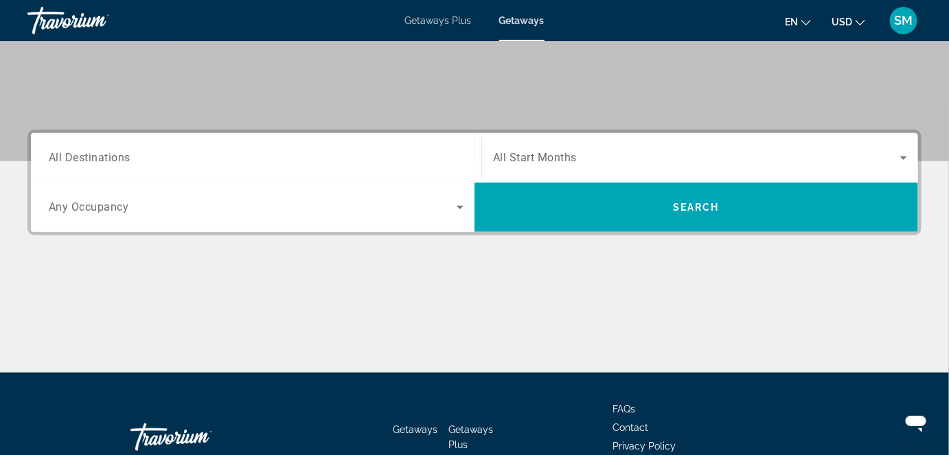
scroll to position [275, 0]
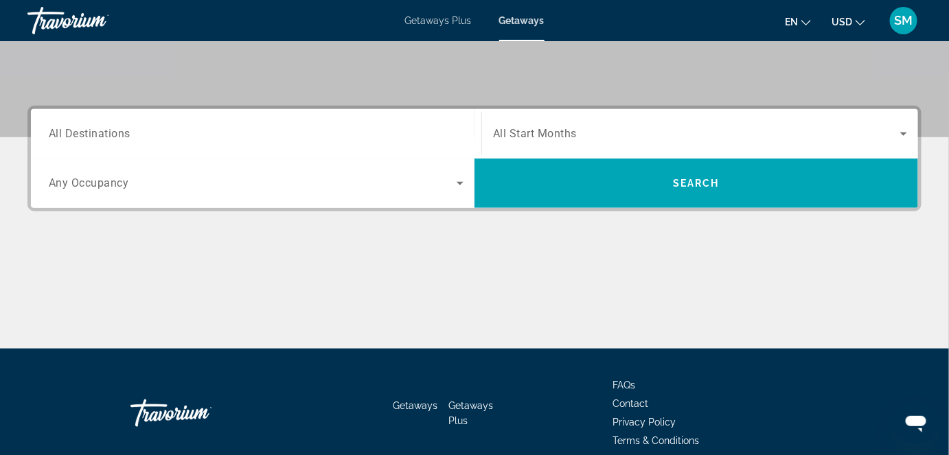
click at [176, 135] on input "Destination All Destinations" at bounding box center [256, 134] width 415 height 16
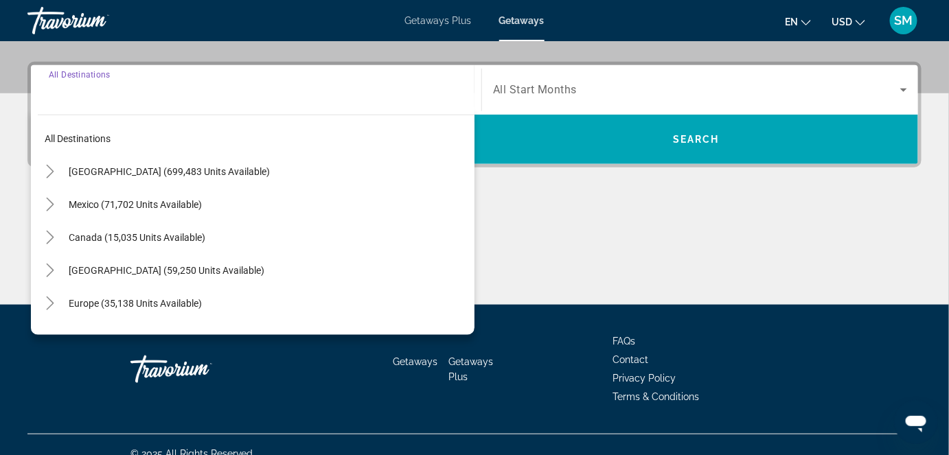
scroll to position [335, 0]
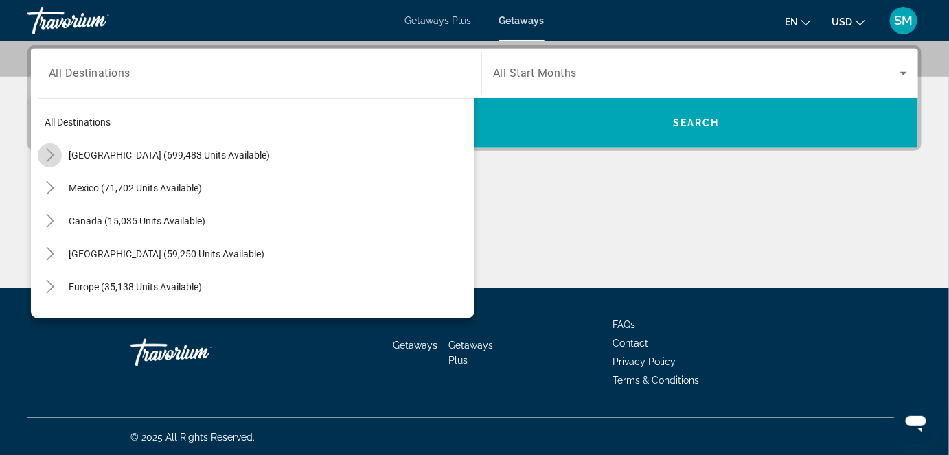
click at [47, 156] on icon "Toggle United States (699,483 units available)" at bounding box center [50, 155] width 14 height 14
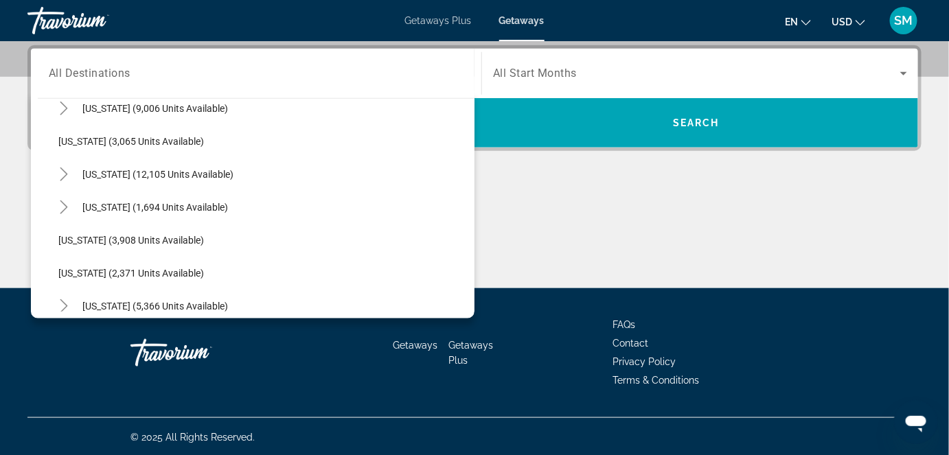
scroll to position [839, 0]
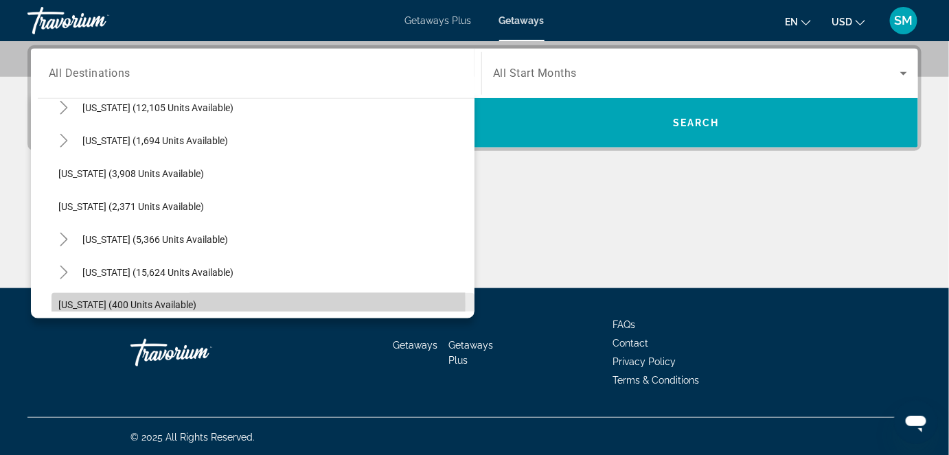
drag, startPoint x: 470, startPoint y: 303, endPoint x: 66, endPoint y: 305, distance: 403.8
click at [66, 305] on span "[US_STATE] (400 units available)" at bounding box center [127, 305] width 138 height 11
type input "**********"
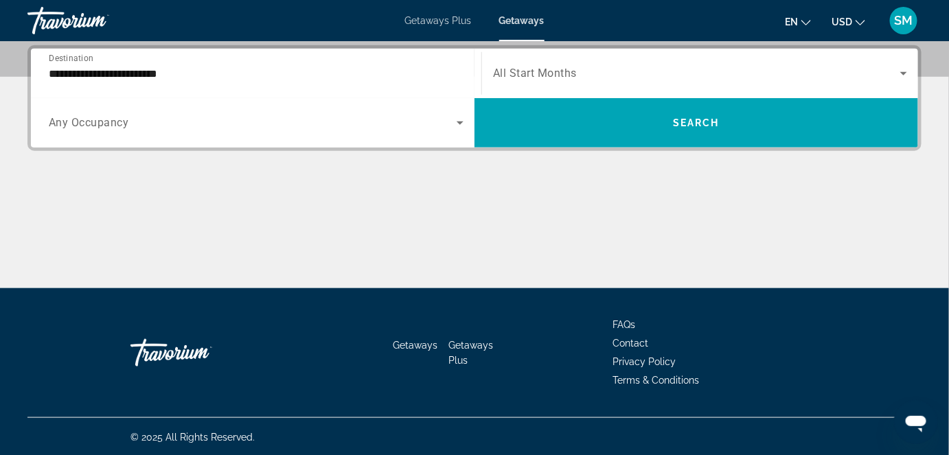
click at [561, 70] on span "All Start Months" at bounding box center [535, 73] width 84 height 13
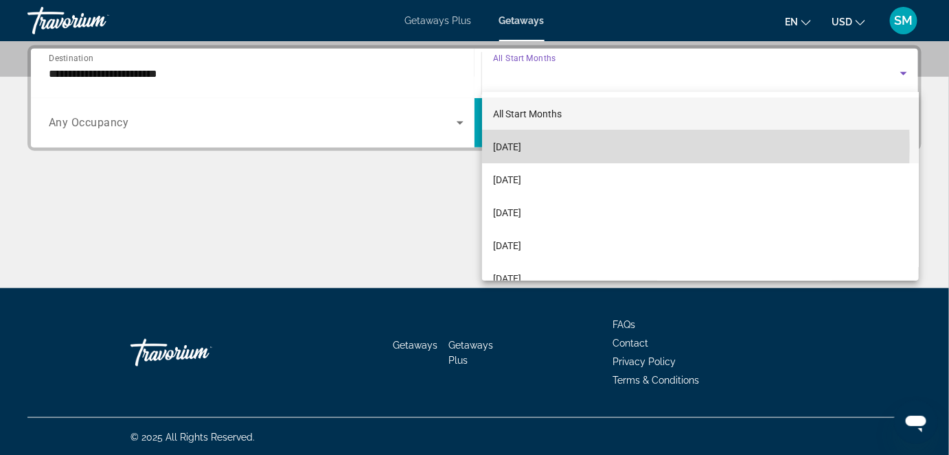
click at [521, 147] on span "[DATE]" at bounding box center [507, 147] width 28 height 16
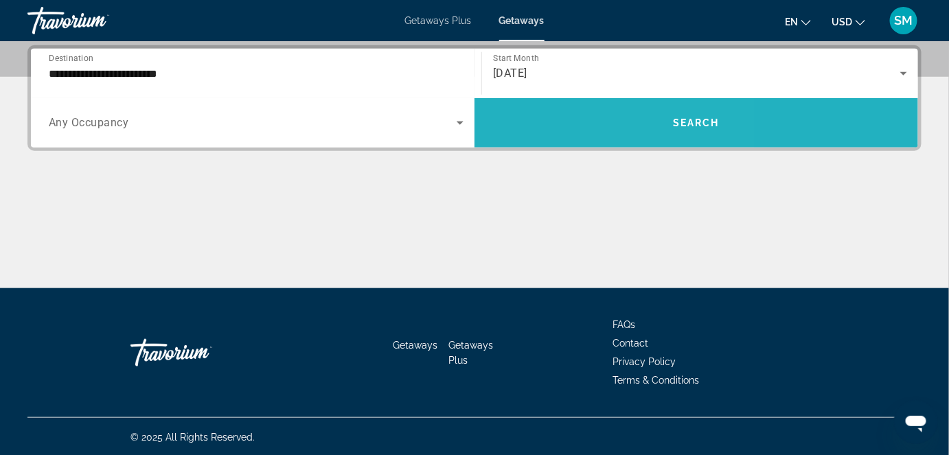
drag, startPoint x: 663, startPoint y: 137, endPoint x: 677, endPoint y: 130, distance: 15.4
click at [677, 130] on span "Search widget" at bounding box center [697, 122] width 444 height 33
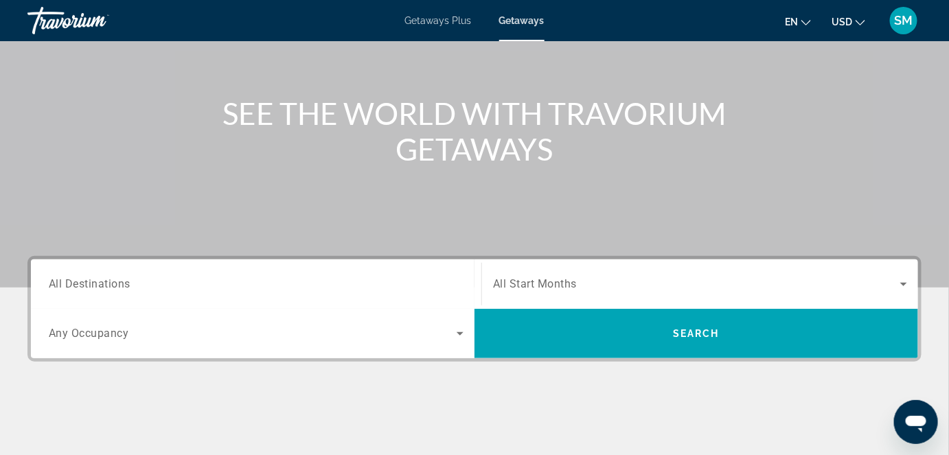
click at [139, 277] on input "Destination All Destinations" at bounding box center [256, 285] width 415 height 16
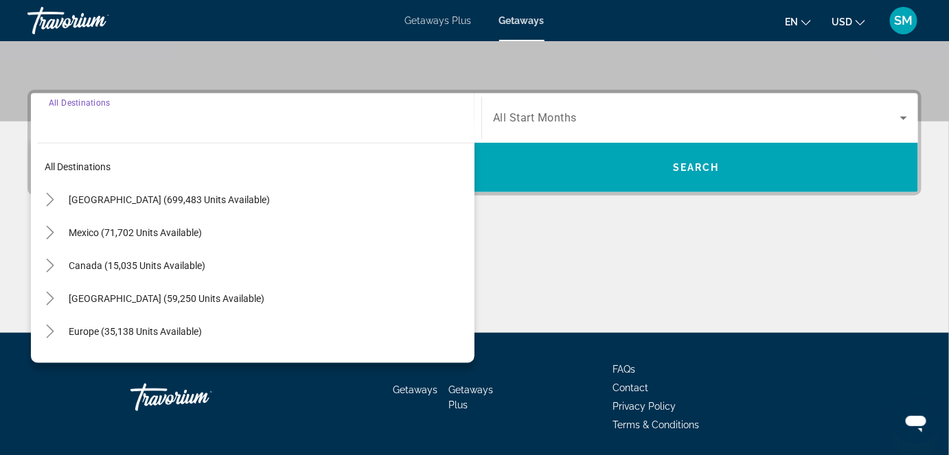
scroll to position [335, 0]
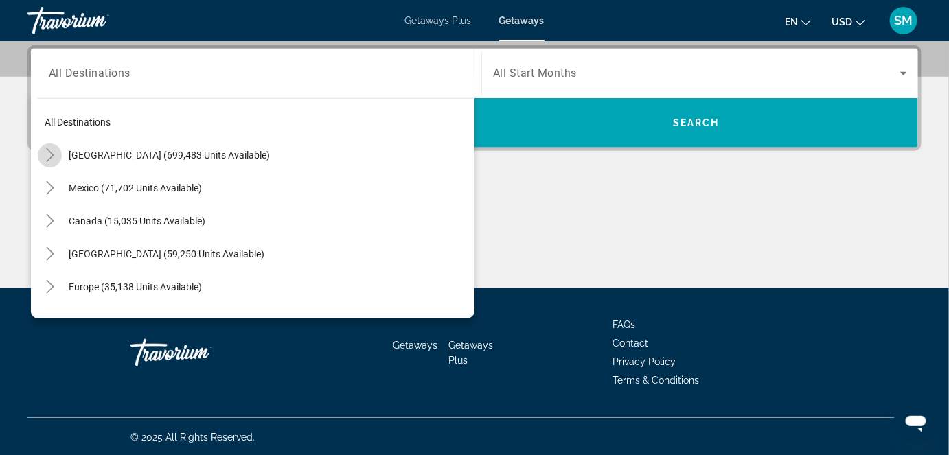
click at [49, 154] on icon "Toggle United States (699,483 units available)" at bounding box center [50, 155] width 14 height 14
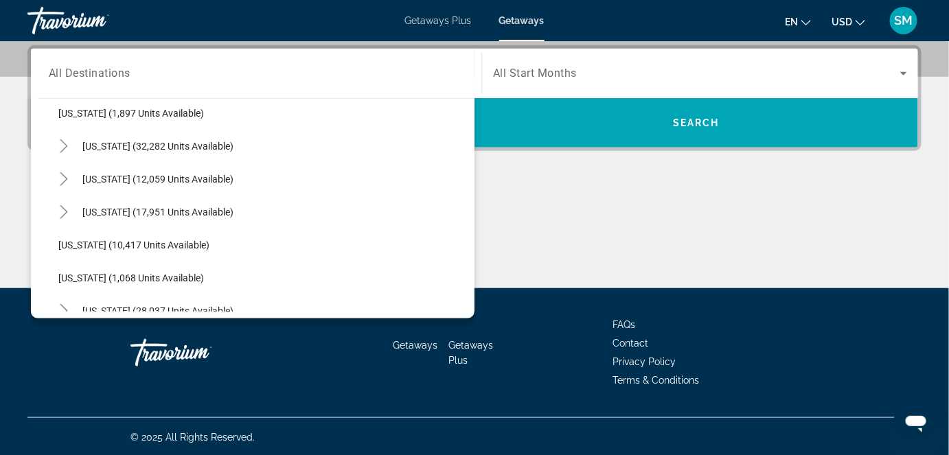
scroll to position [1171, 0]
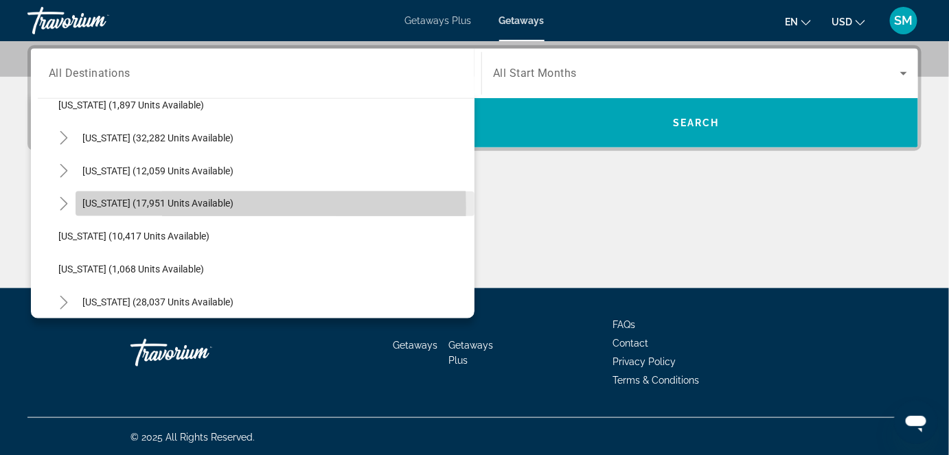
click at [139, 207] on span "[US_STATE] (17,951 units available)" at bounding box center [157, 203] width 151 height 11
type input "**********"
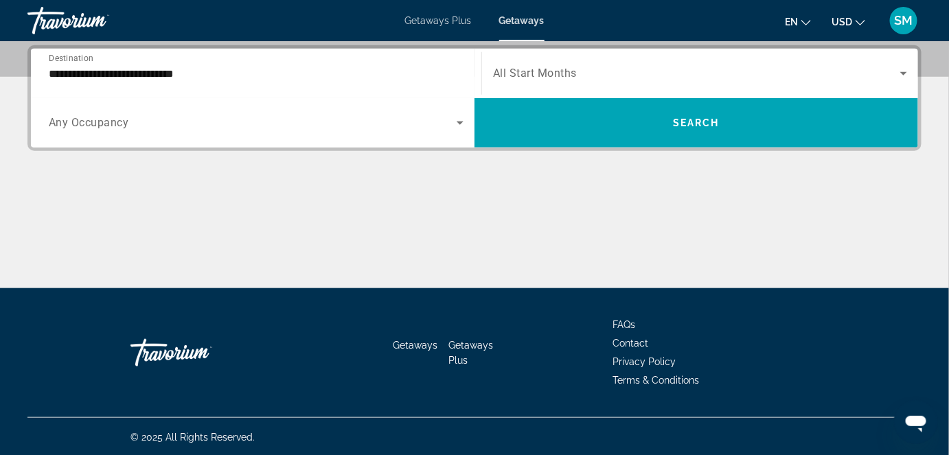
click at [555, 37] on div "Getaways Plus Getaways en English Español Français Italiano Português русский U…" at bounding box center [474, 21] width 949 height 36
click at [570, 58] on div "Search widget" at bounding box center [700, 73] width 414 height 38
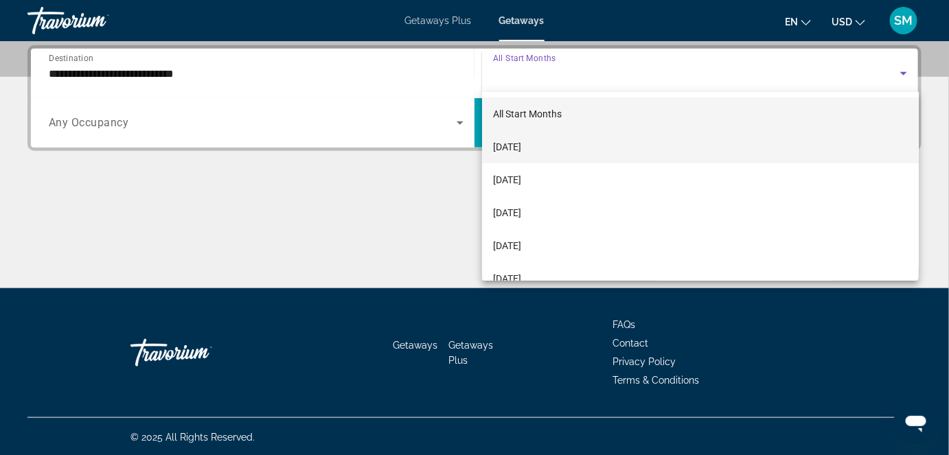
click at [565, 138] on mat-option "[DATE]" at bounding box center [700, 146] width 437 height 33
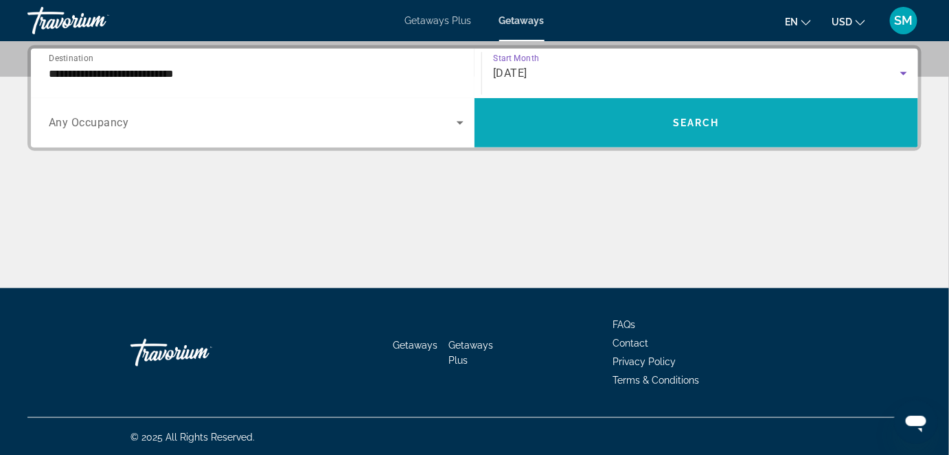
click at [652, 126] on span "Search widget" at bounding box center [697, 122] width 444 height 33
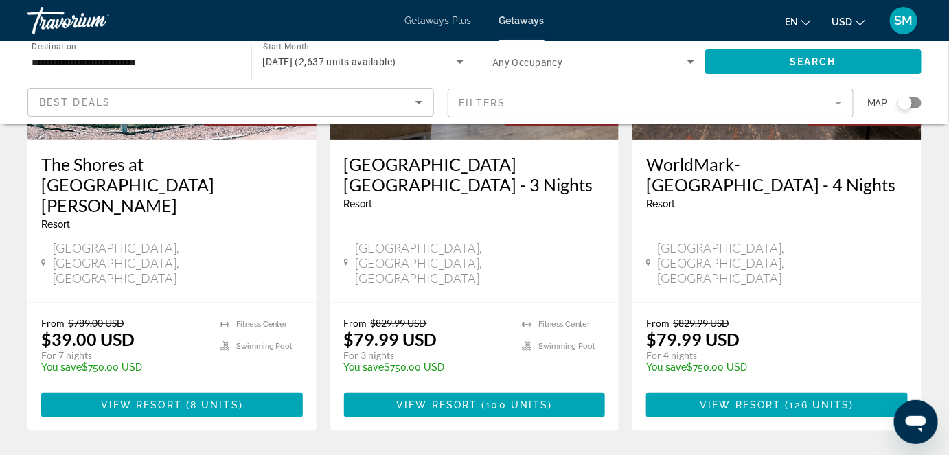
scroll to position [1863, 0]
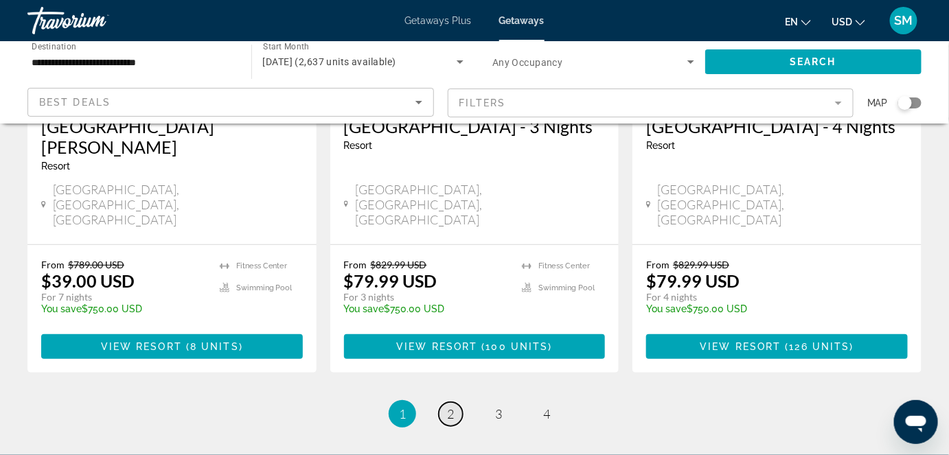
click at [451, 407] on span "2" at bounding box center [450, 414] width 7 height 15
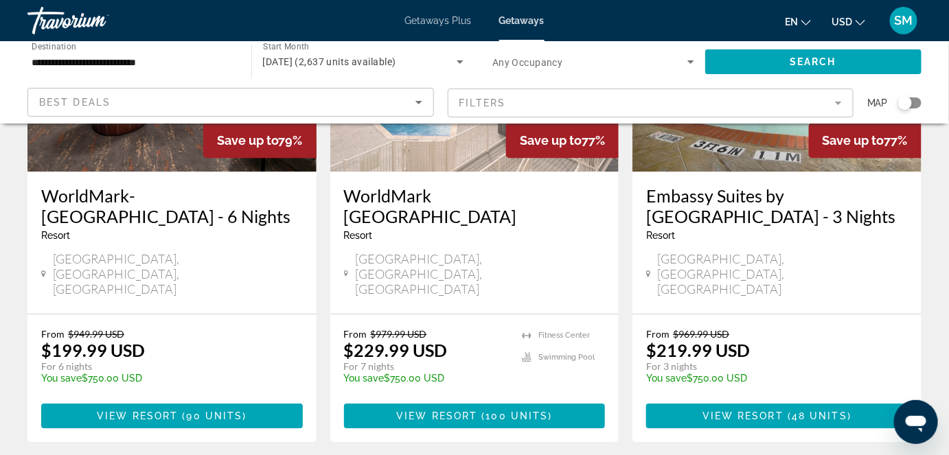
scroll to position [1214, 0]
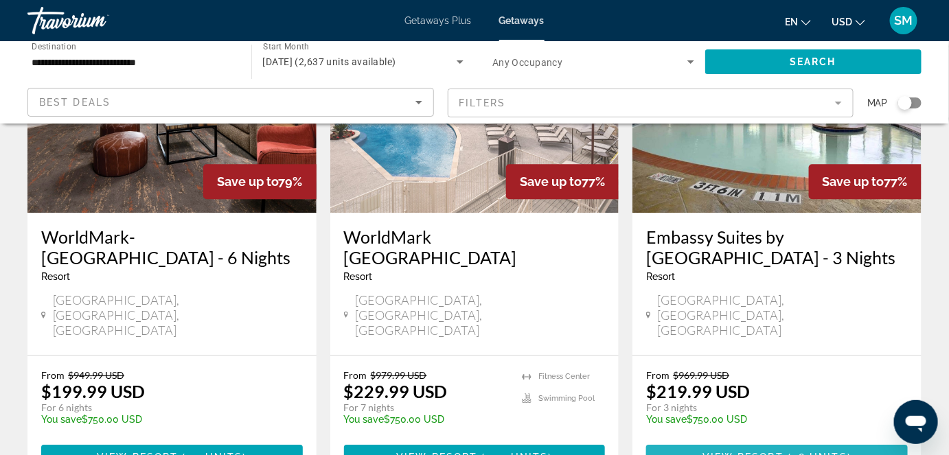
click at [744, 452] on span "View Resort" at bounding box center [743, 457] width 81 height 11
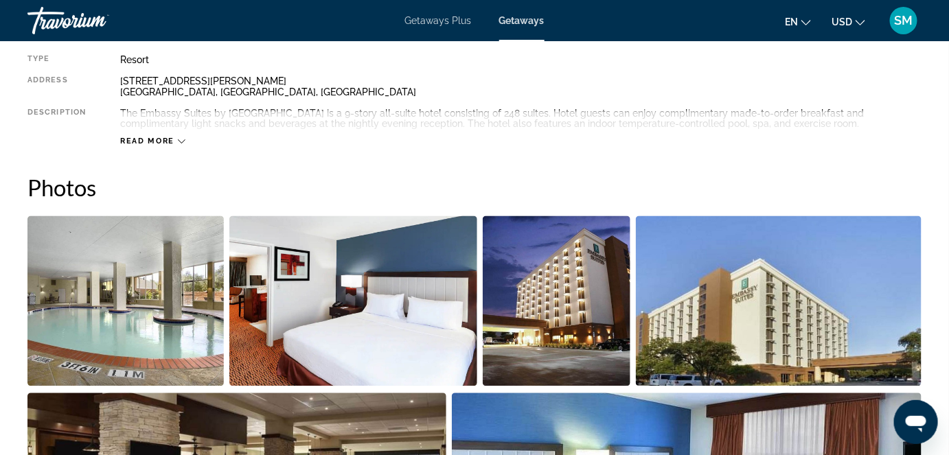
scroll to position [733, 0]
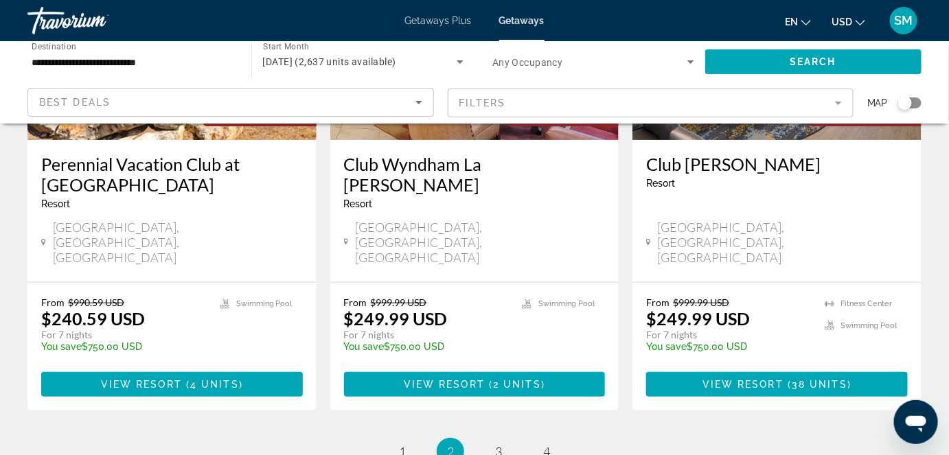
scroll to position [1830, 0]
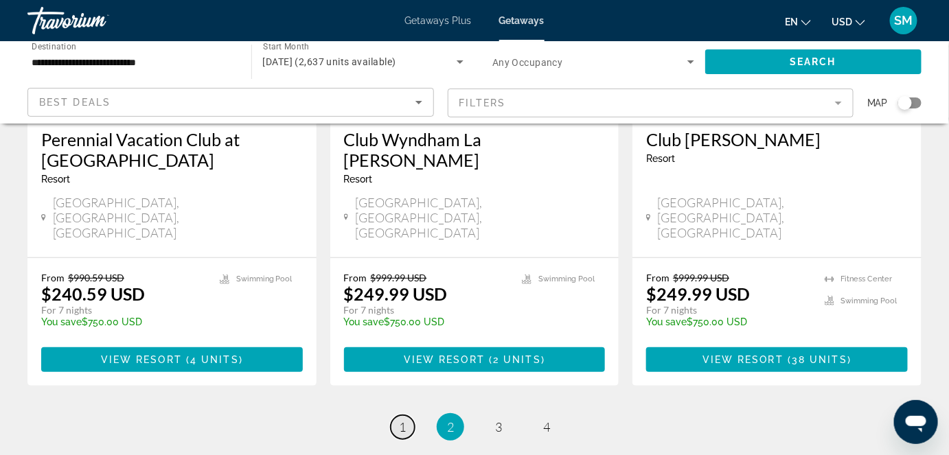
click at [409, 416] on link "page 1" at bounding box center [403, 428] width 24 height 24
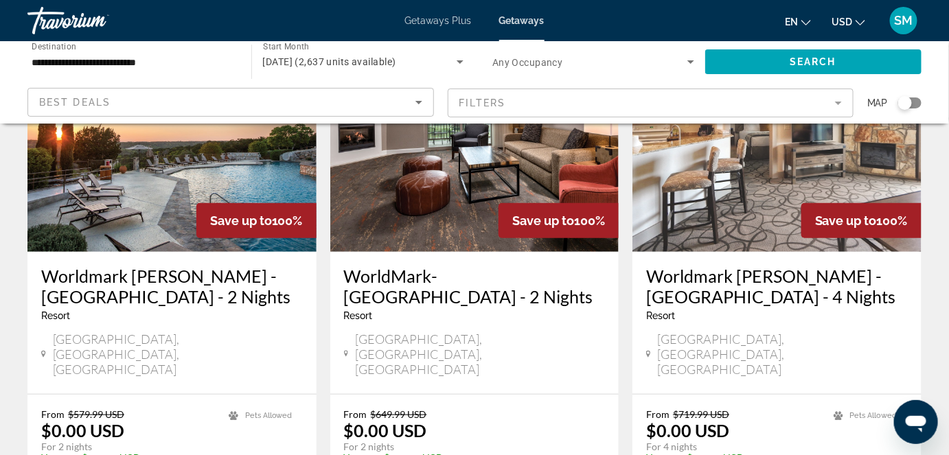
scroll to position [196, 0]
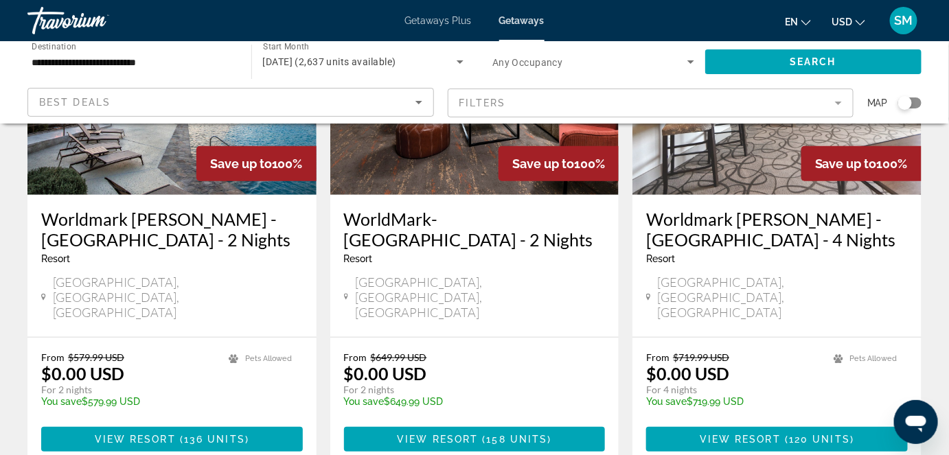
click at [427, 277] on span "[GEOGRAPHIC_DATA], [GEOGRAPHIC_DATA], [GEOGRAPHIC_DATA]" at bounding box center [480, 297] width 250 height 45
click at [479, 141] on img "Main content" at bounding box center [474, 85] width 289 height 220
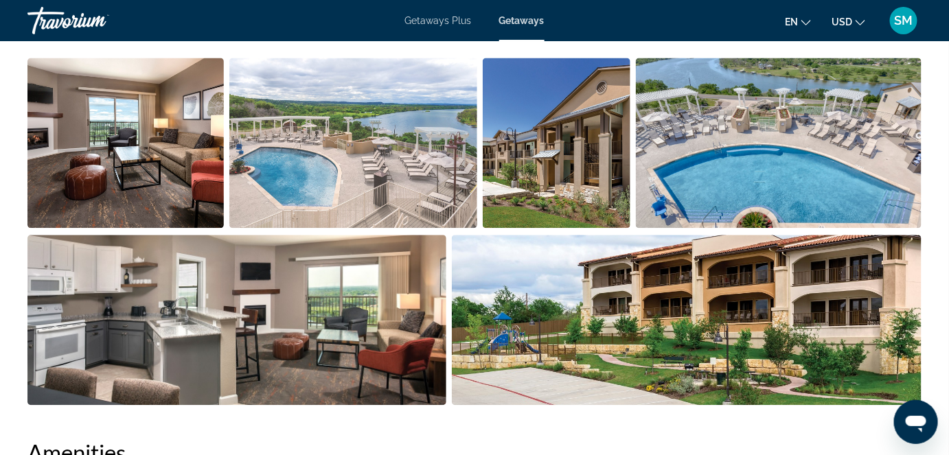
scroll to position [896, 0]
